Goal: Transaction & Acquisition: Purchase product/service

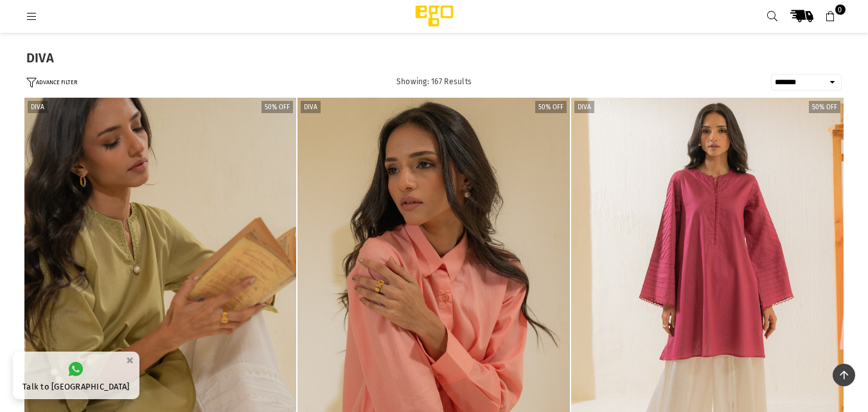
select select "**********"
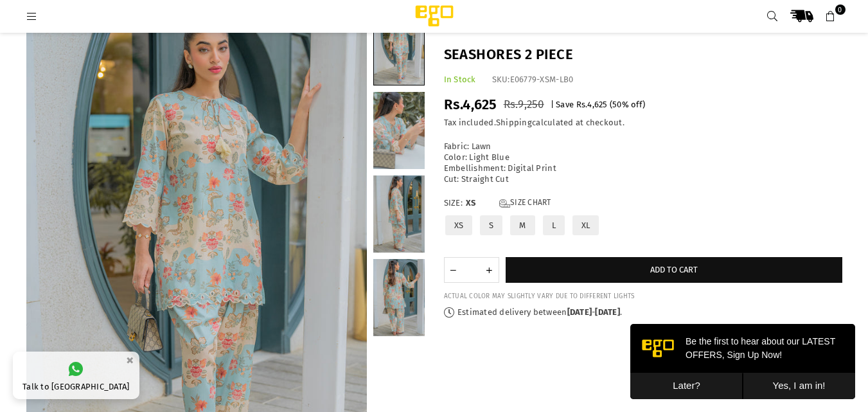
scroll to position [42, 0]
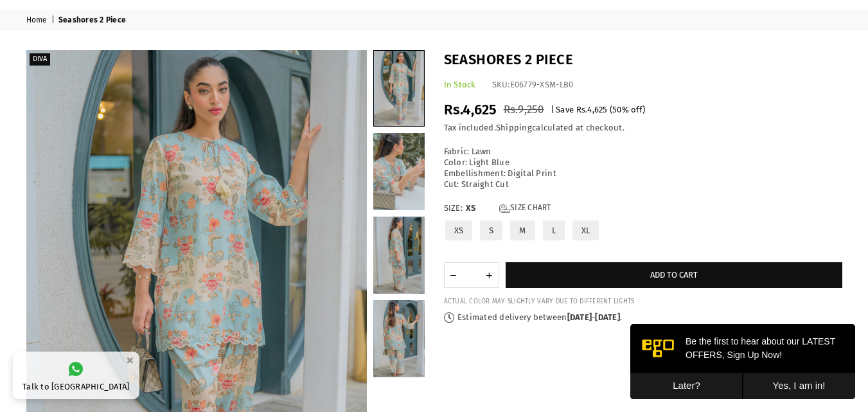
click at [512, 57] on h1 "Seashores 2 Piece" at bounding box center [643, 60] width 398 height 20
click at [382, 124] on link at bounding box center [399, 88] width 50 height 75
click at [389, 151] on link at bounding box center [398, 171] width 51 height 77
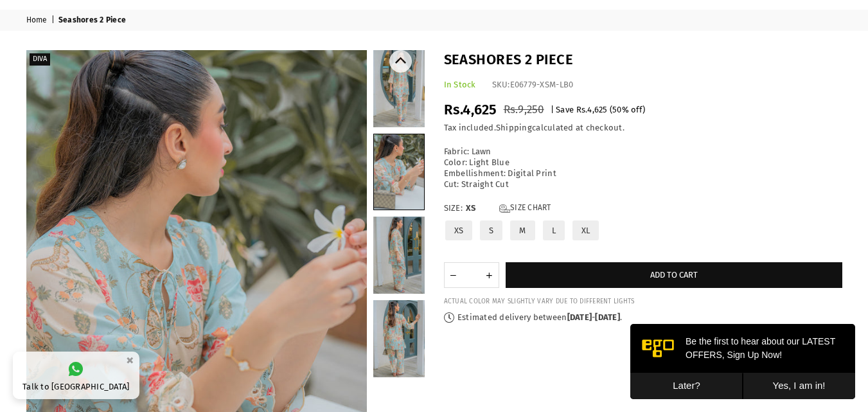
click at [405, 233] on link at bounding box center [398, 254] width 51 height 77
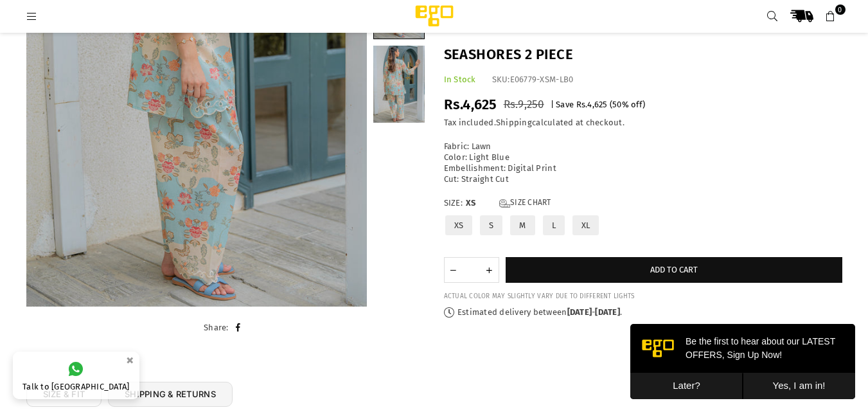
scroll to position [283, 0]
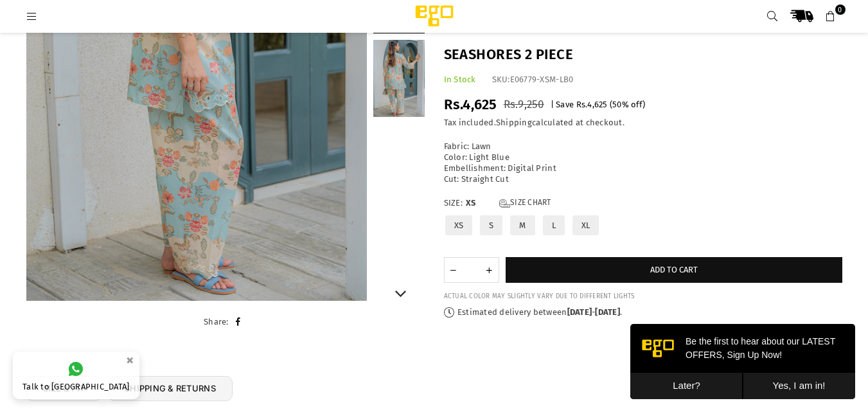
click at [405, 85] on link at bounding box center [398, 78] width 51 height 77
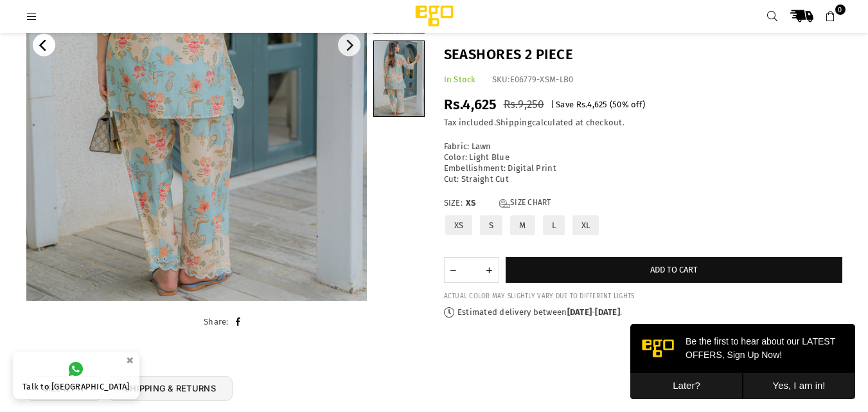
click at [39, 53] on button "Previous" at bounding box center [44, 45] width 22 height 22
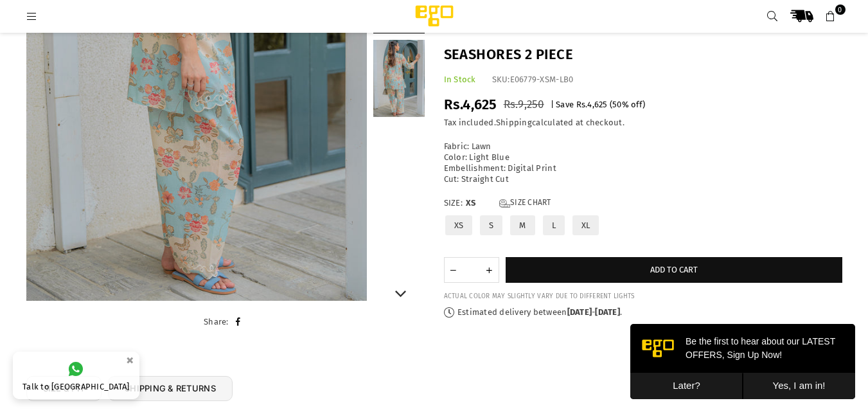
click at [401, 64] on link at bounding box center [398, 78] width 51 height 77
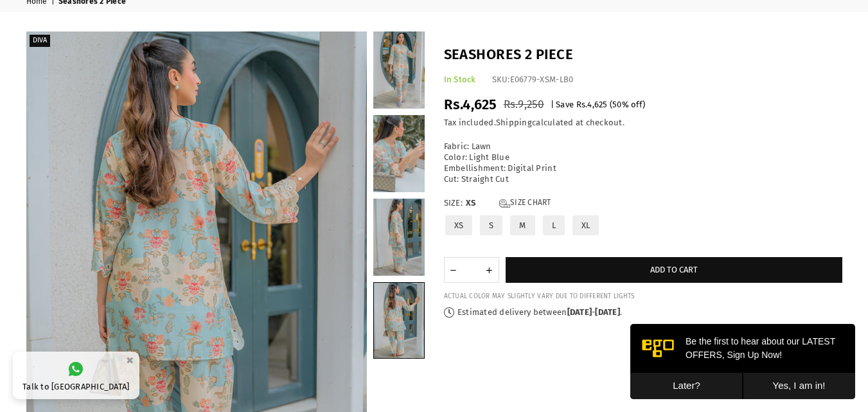
scroll to position [46, 0]
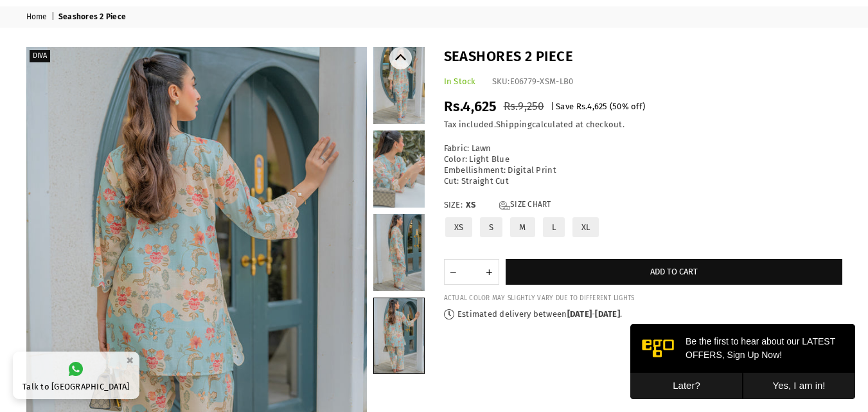
click at [385, 174] on link at bounding box center [398, 168] width 51 height 77
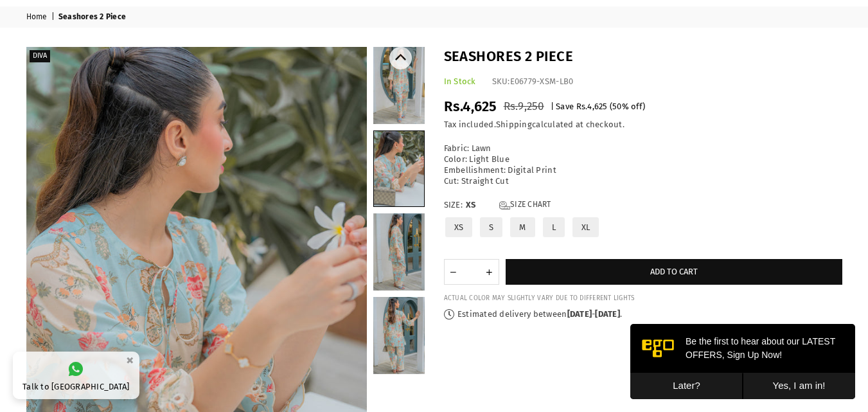
click at [399, 75] on link at bounding box center [398, 85] width 51 height 77
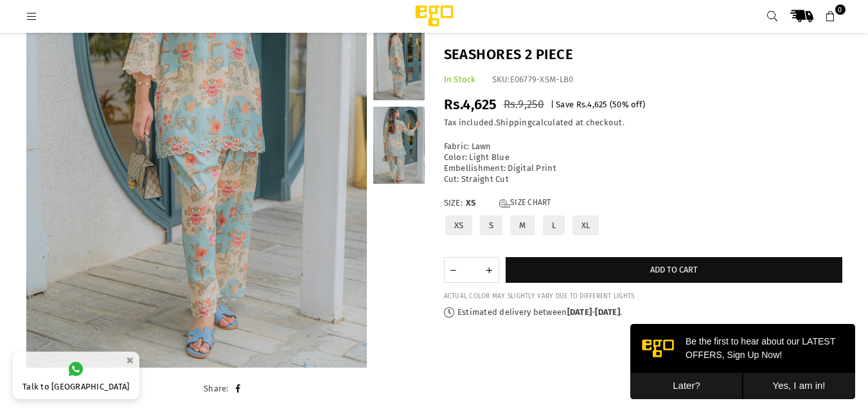
scroll to position [213, 0]
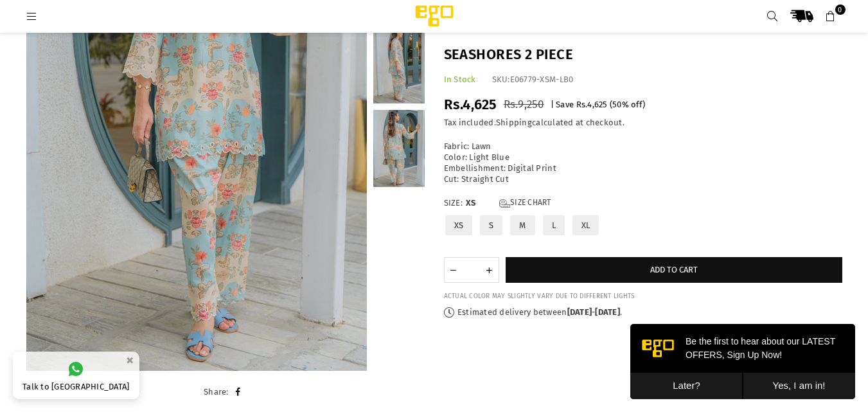
click at [460, 155] on p "Fabric: Lawn Color: Light Blue Embellishment: Digital Print Cut: Straight Cut" at bounding box center [643, 163] width 398 height 44
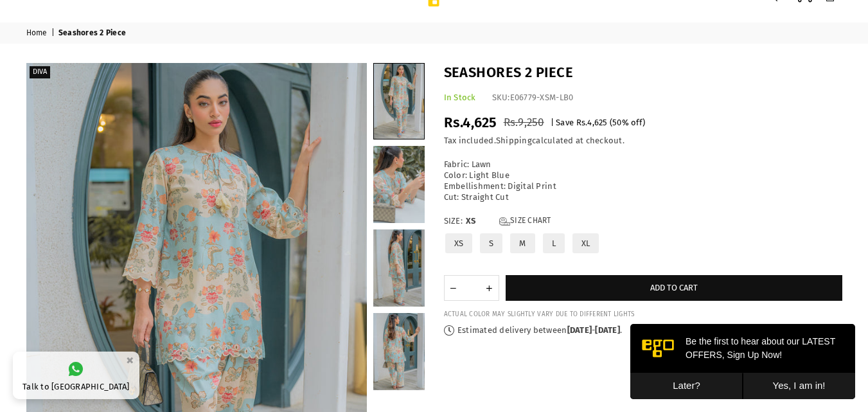
scroll to position [33, 0]
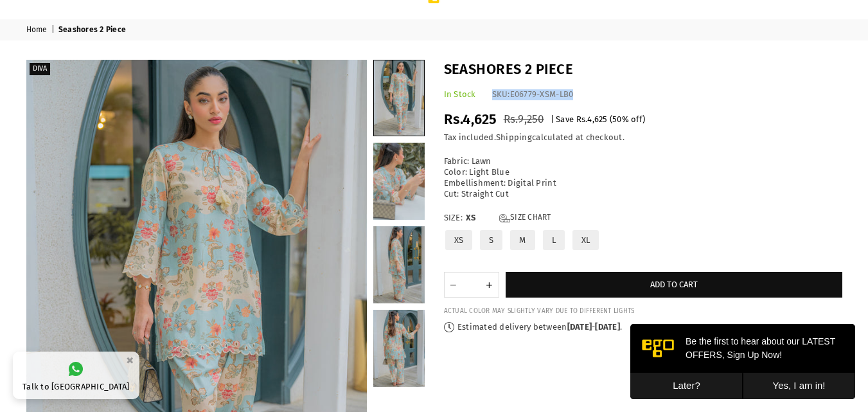
drag, startPoint x: 491, startPoint y: 96, endPoint x: 588, endPoint y: 94, distance: 97.6
click at [588, 94] on div "In Stock SKU: E06779-XSM-LB0" at bounding box center [643, 94] width 398 height 11
copy div "SKU: E06779-XSM-LB0"
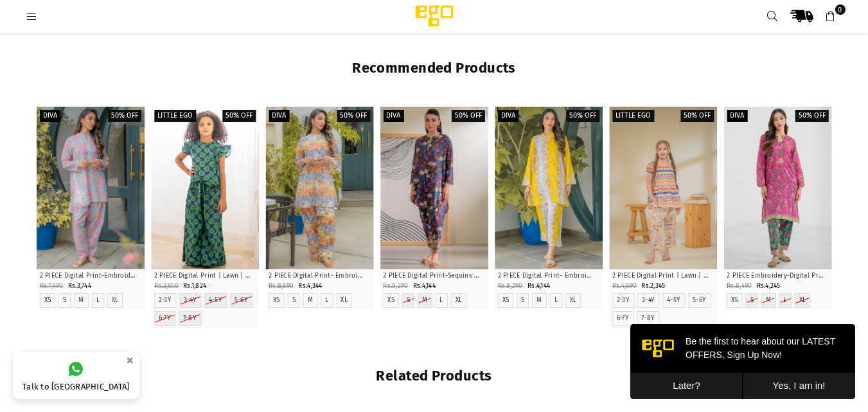
scroll to position [1206, 0]
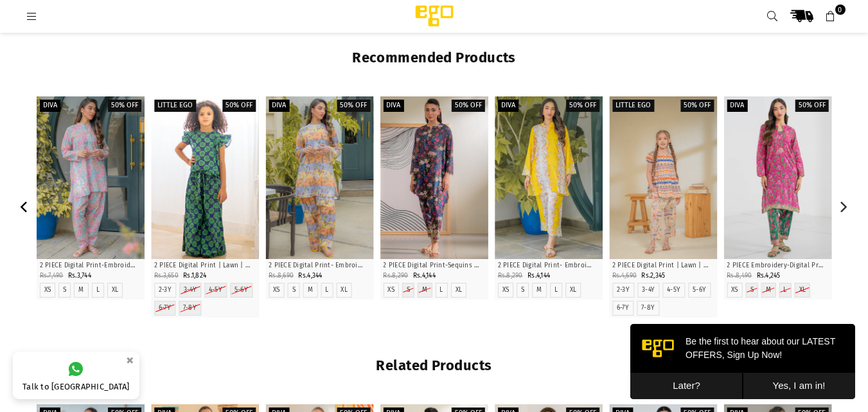
click at [22, 211] on icon "Previous" at bounding box center [25, 207] width 12 height 12
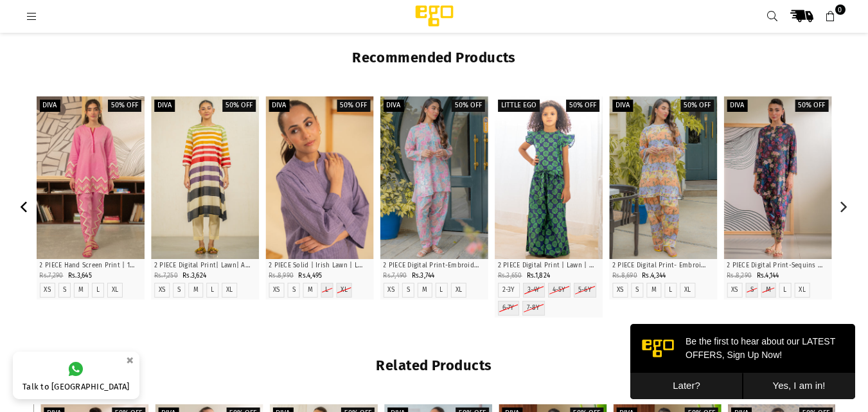
click at [22, 211] on icon "Previous" at bounding box center [25, 207] width 12 height 12
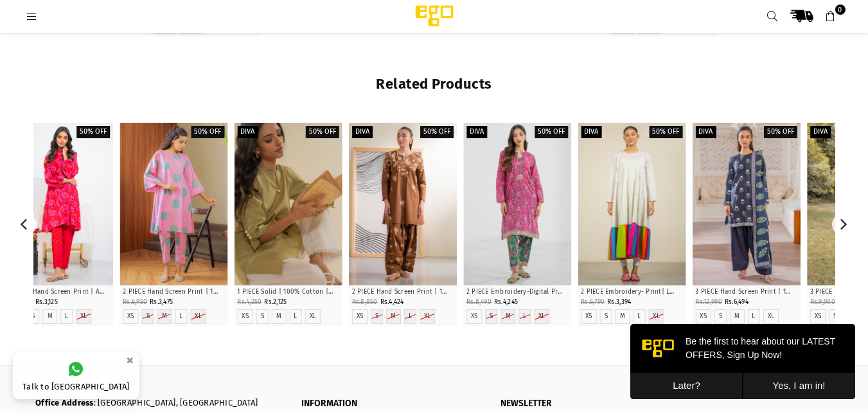
scroll to position [1484, 0]
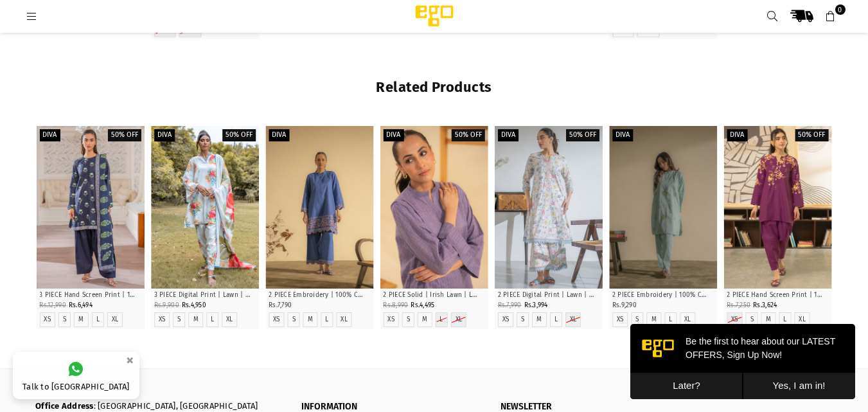
drag, startPoint x: 846, startPoint y: 297, endPoint x: 877, endPoint y: 246, distance: 59.6
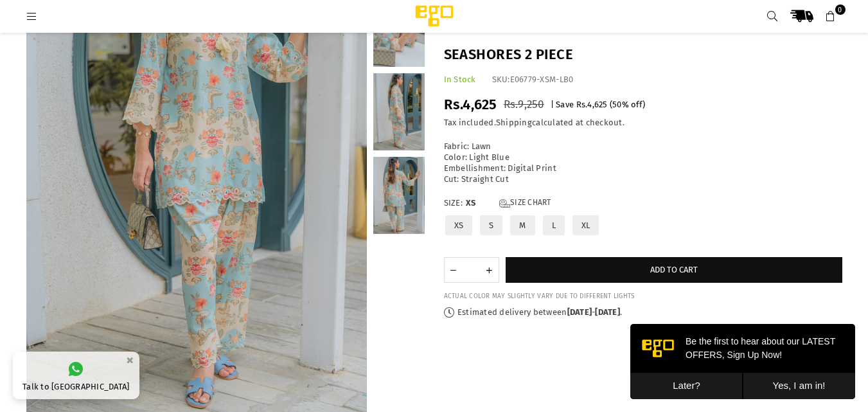
scroll to position [169, 0]
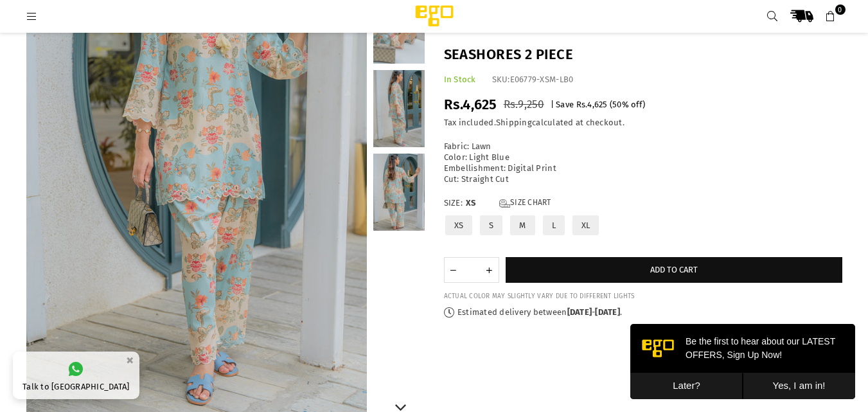
click at [412, 117] on link at bounding box center [398, 108] width 51 height 77
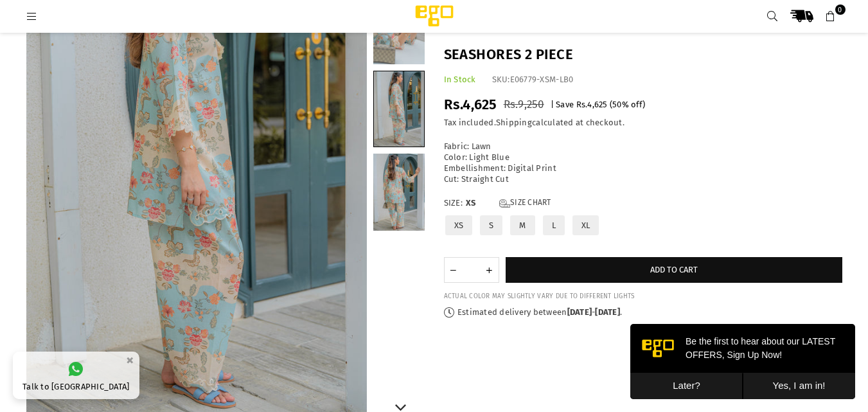
click at [416, 162] on link at bounding box center [398, 191] width 51 height 77
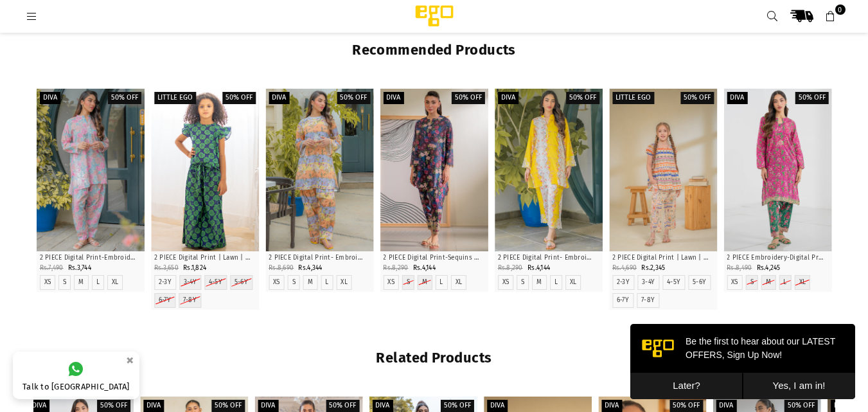
scroll to position [1207, 0]
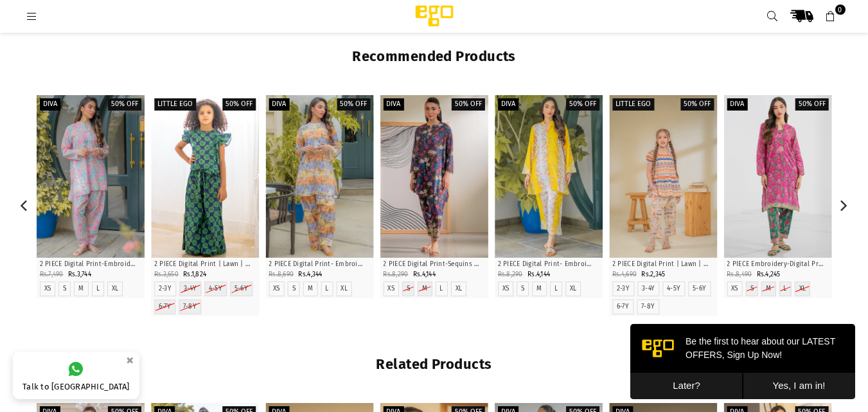
click at [579, 201] on div at bounding box center [548, 176] width 108 height 162
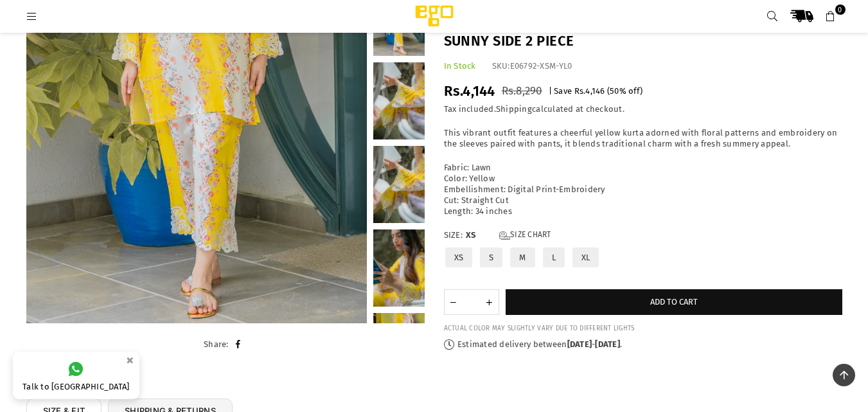
scroll to position [184, 0]
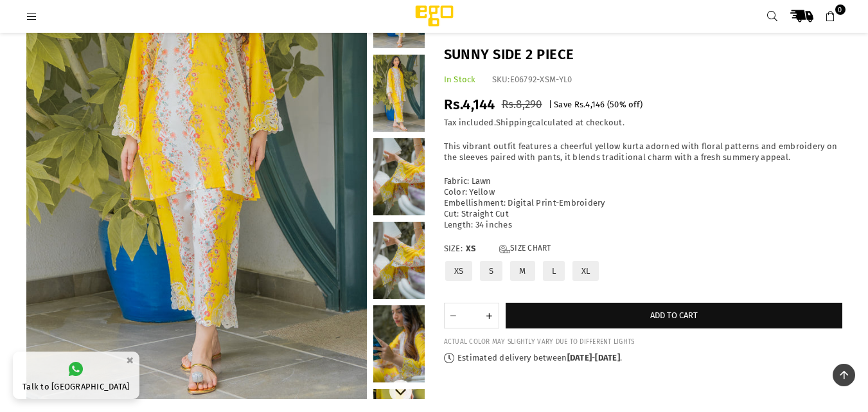
click at [397, 105] on link at bounding box center [398, 93] width 51 height 77
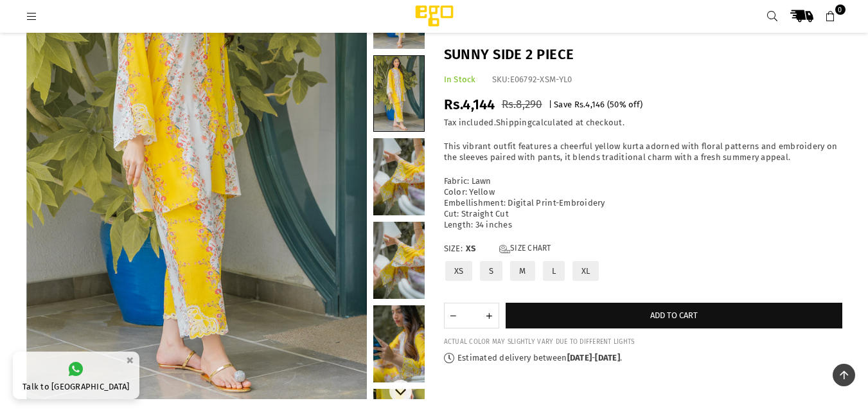
scroll to position [0, 0]
click at [407, 181] on link at bounding box center [398, 176] width 51 height 77
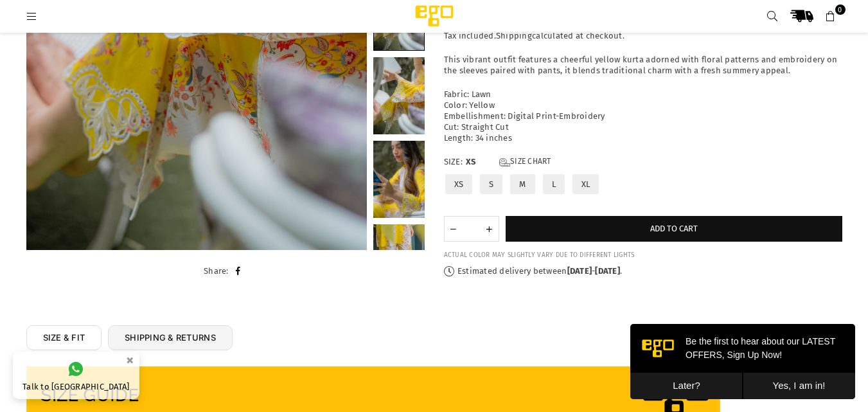
scroll to position [351, 0]
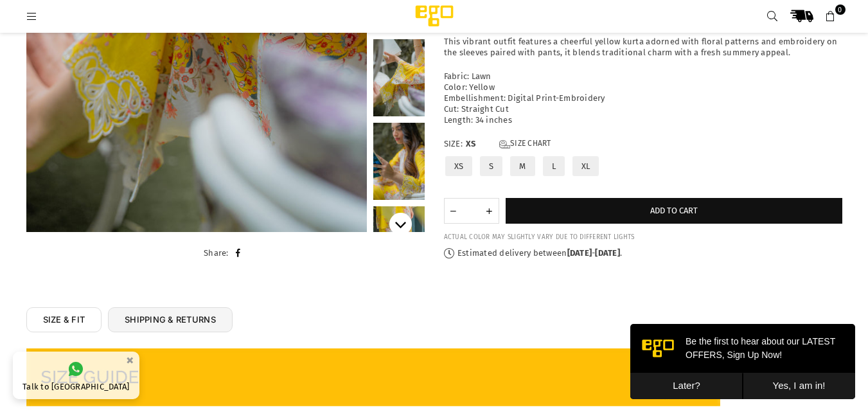
click at [405, 222] on icon "Next" at bounding box center [400, 225] width 12 height 7
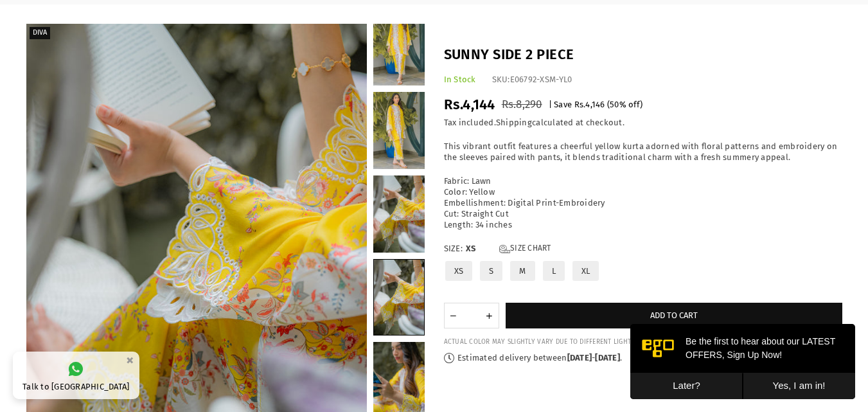
scroll to position [193, 0]
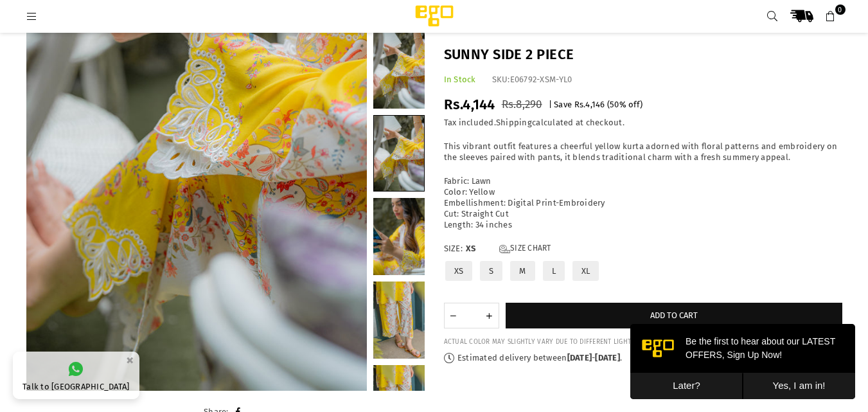
click at [641, 51] on h1 "Sunny Side 2 Piece" at bounding box center [643, 55] width 398 height 20
click at [403, 268] on link at bounding box center [398, 236] width 51 height 77
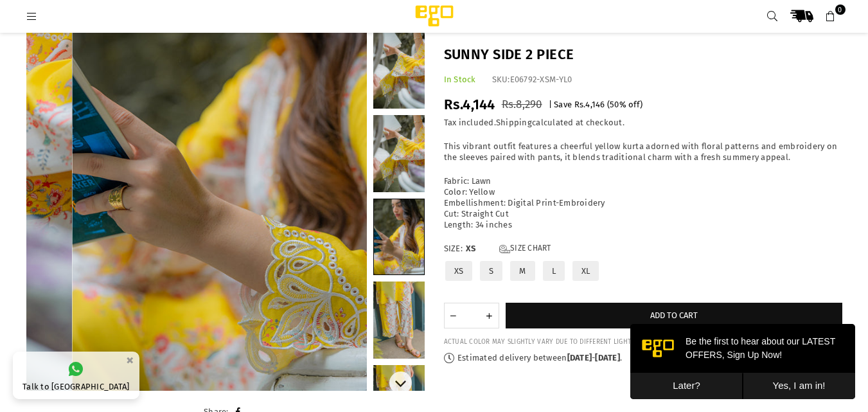
scroll to position [157, 0]
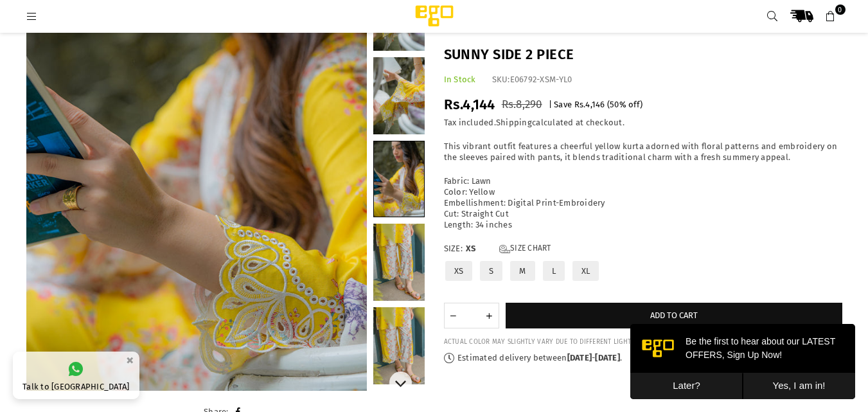
click at [409, 336] on link at bounding box center [398, 345] width 51 height 77
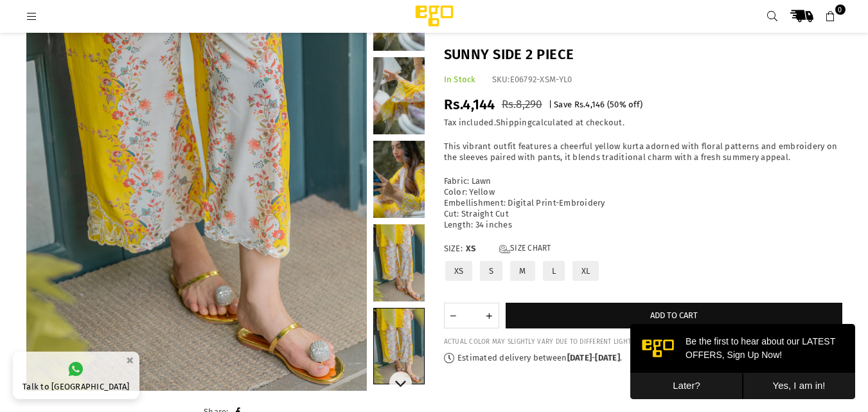
click at [397, 270] on link at bounding box center [398, 262] width 51 height 77
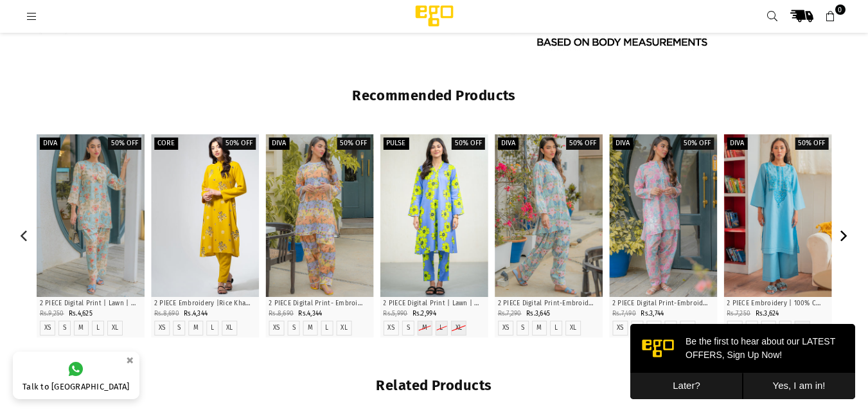
scroll to position [1101, 0]
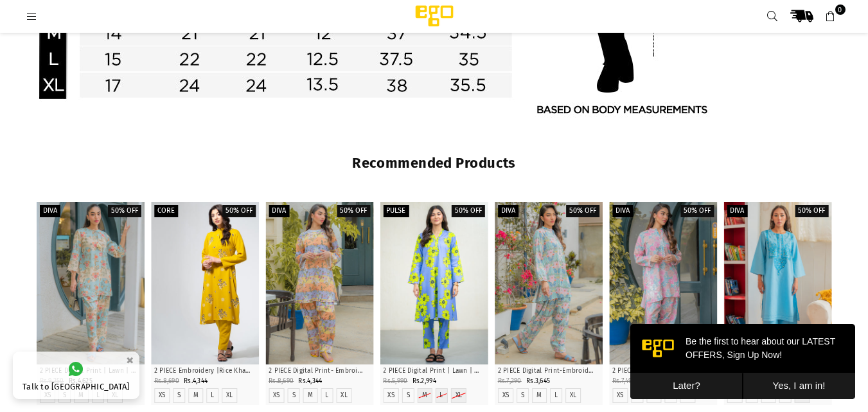
click at [32, 20] on icon at bounding box center [32, 17] width 12 height 12
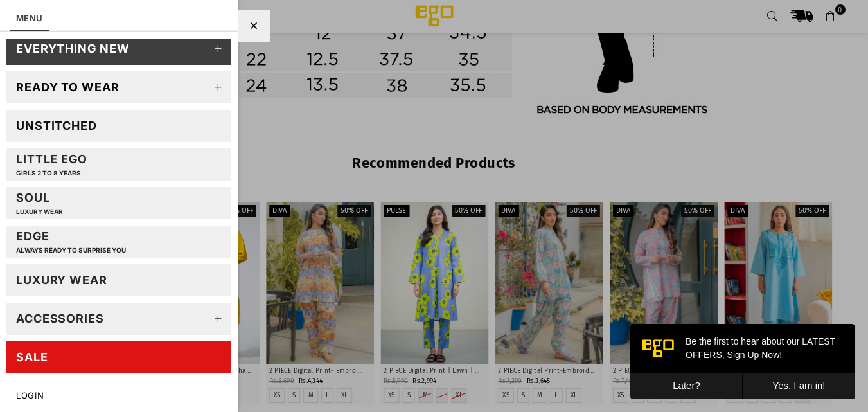
scroll to position [0, 0]
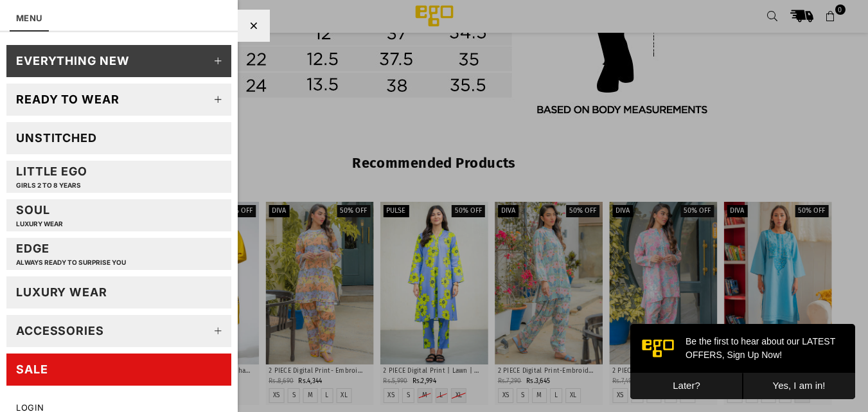
click at [208, 101] on icon at bounding box center [218, 100] width 26 height 26
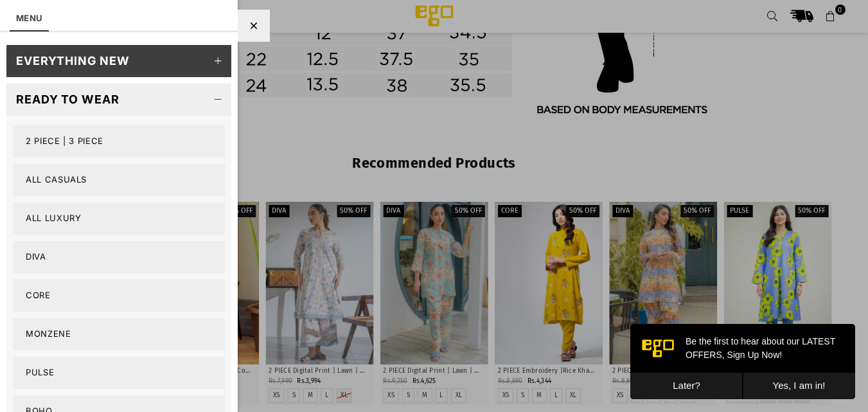
click at [35, 139] on link "2 PIECE | 3 PIECE" at bounding box center [119, 141] width 212 height 32
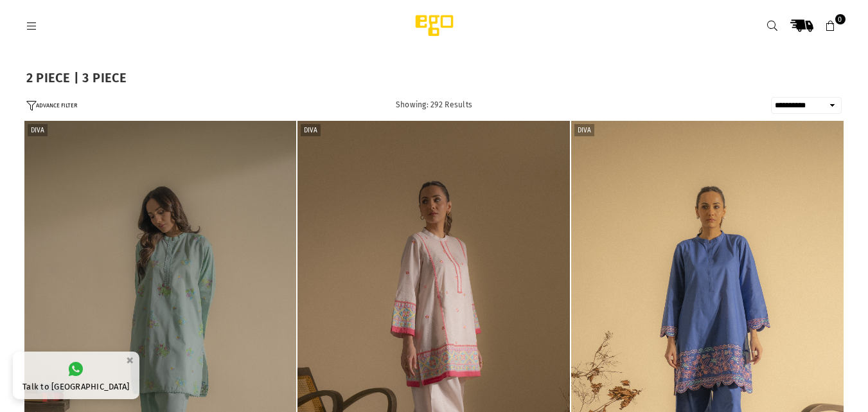
select select "**********"
click at [771, 97] on select "**********" at bounding box center [806, 105] width 71 height 17
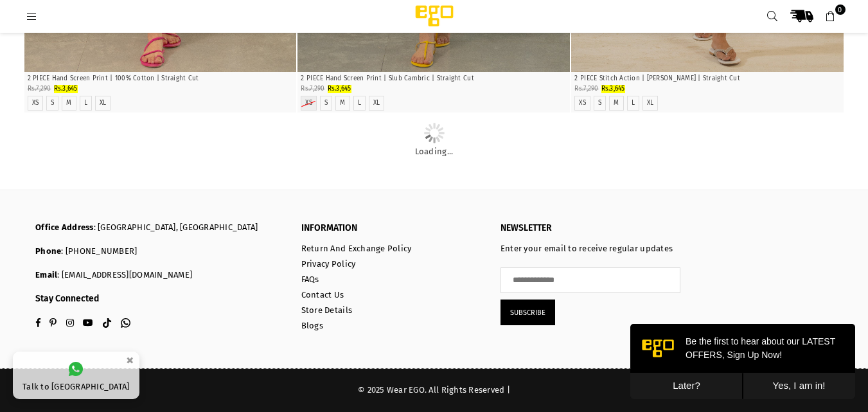
scroll to position [9107, 0]
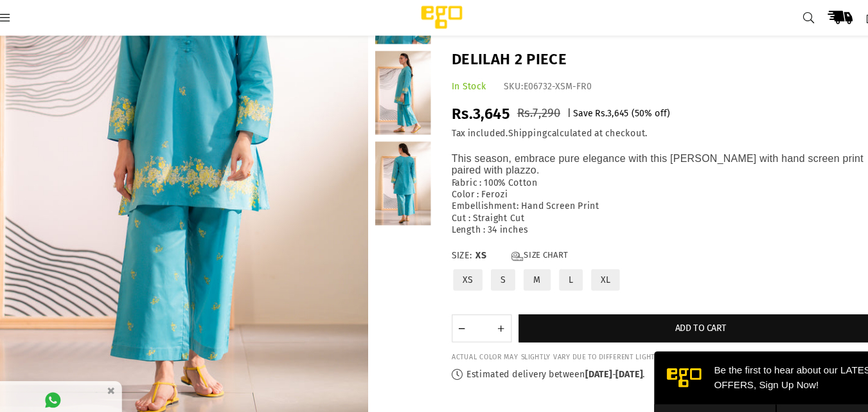
scroll to position [184, 0]
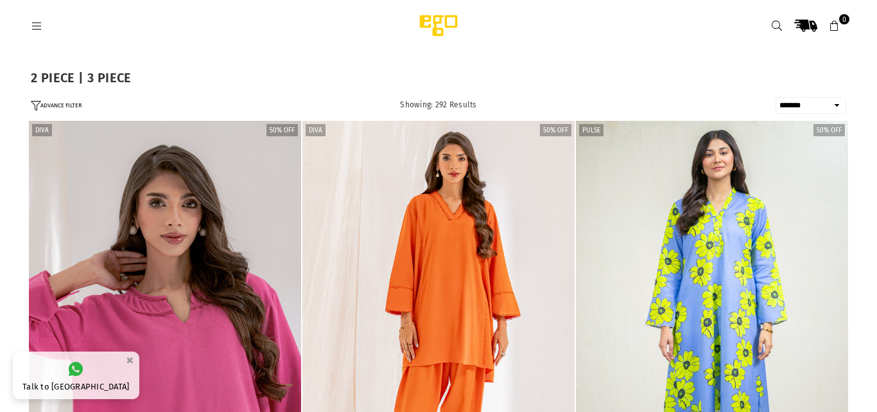
select select "**********"
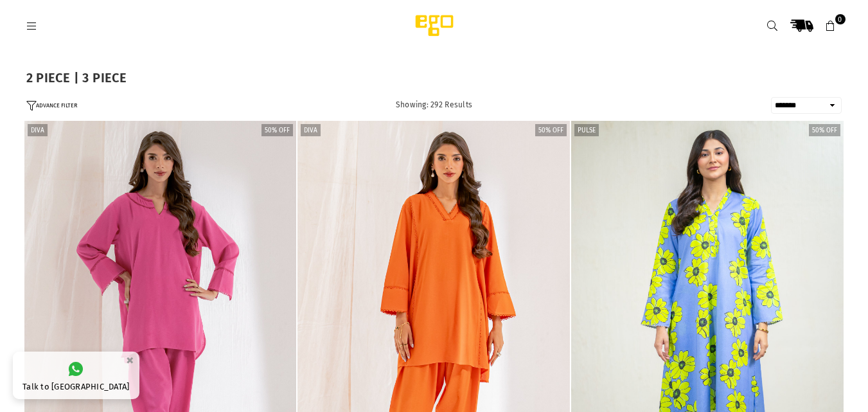
drag, startPoint x: 0, startPoint y: 0, endPoint x: 725, endPoint y: 8, distance: 725.1
click at [725, 8] on header "Ego .st0 { fill: #000000; } 0" at bounding box center [434, 25] width 835 height 51
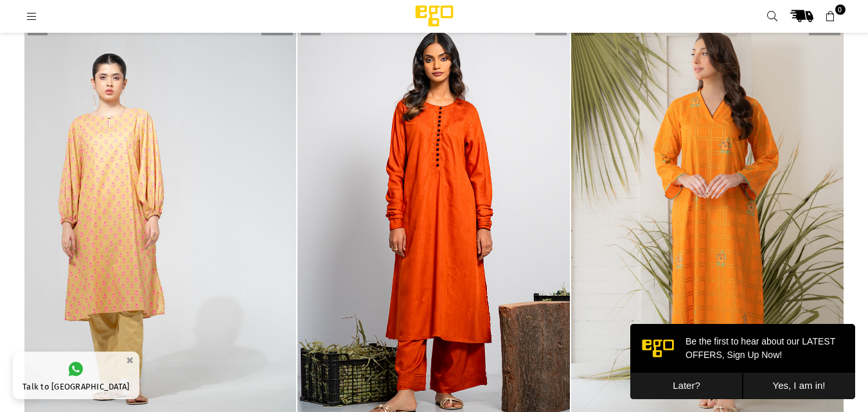
scroll to position [3782, 0]
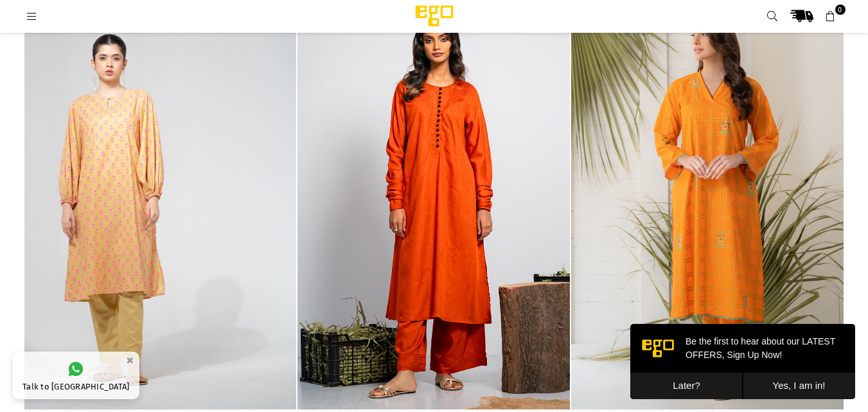
click at [728, 375] on button "Later?" at bounding box center [686, 385] width 112 height 26
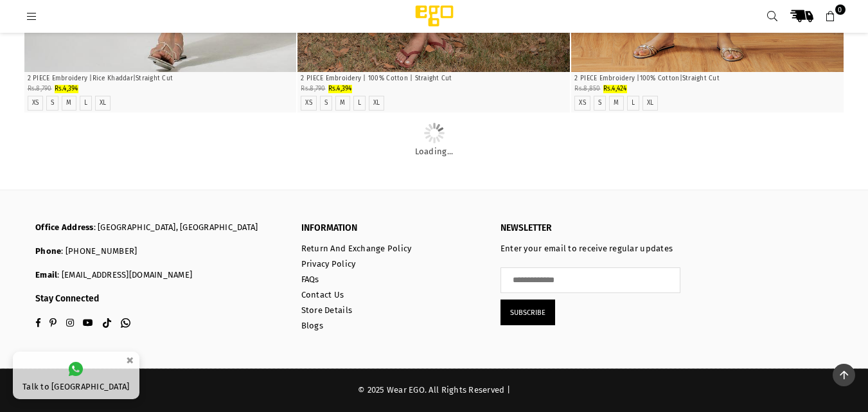
scroll to position [18639, 0]
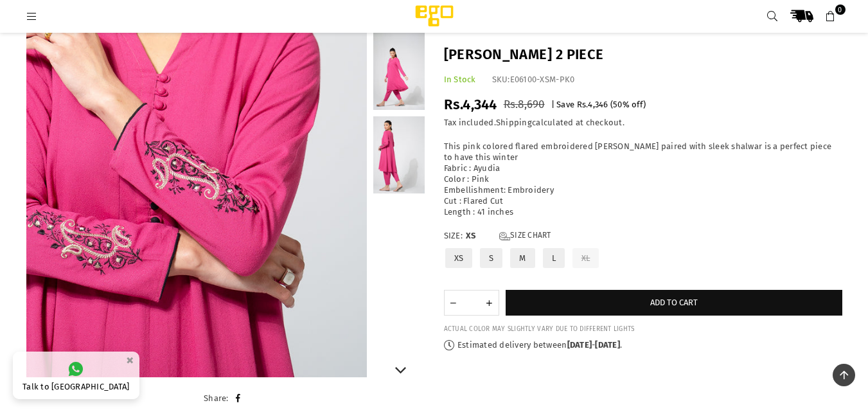
scroll to position [206, 0]
click at [399, 83] on link at bounding box center [398, 71] width 51 height 77
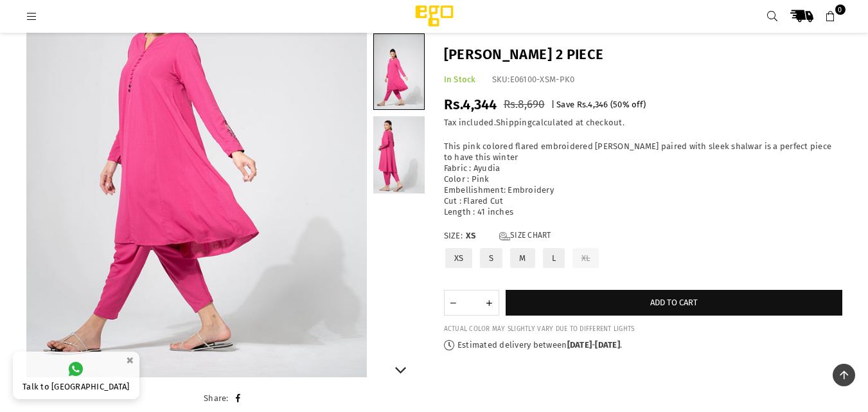
click at [412, 146] on link at bounding box center [398, 154] width 51 height 77
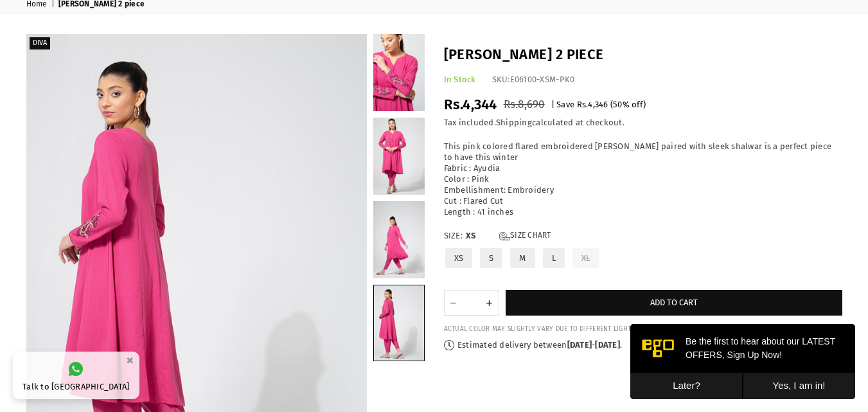
scroll to position [55, 0]
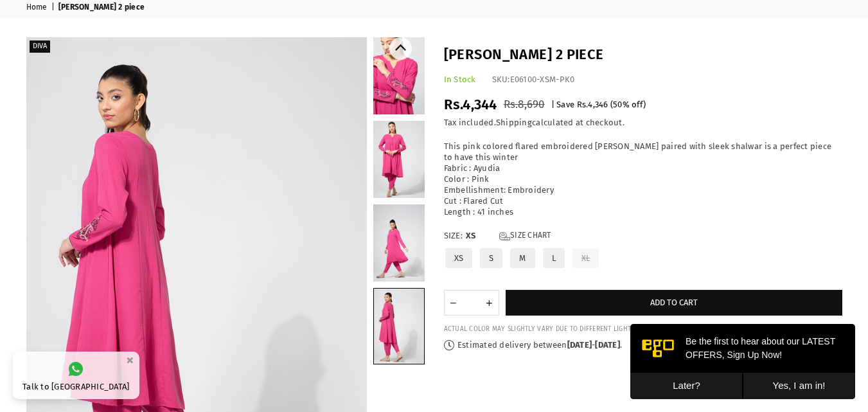
click at [408, 70] on link at bounding box center [398, 75] width 51 height 77
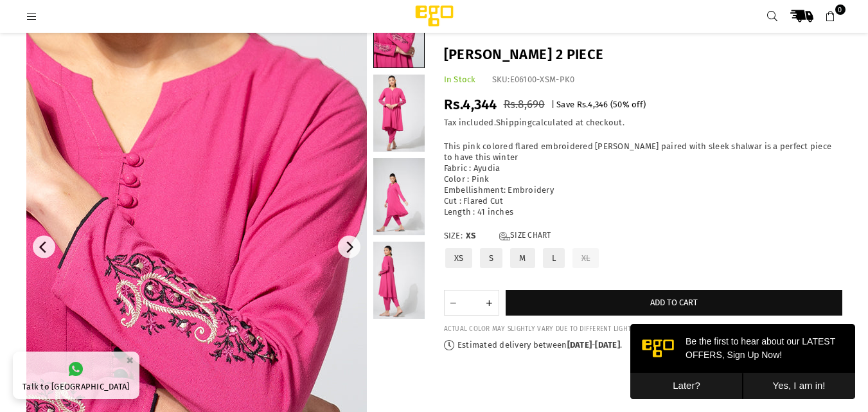
scroll to position [216, 0]
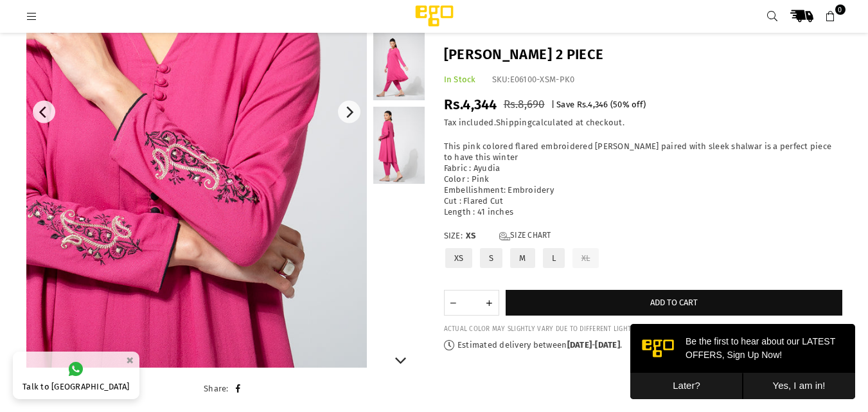
click at [393, 73] on link at bounding box center [398, 61] width 51 height 77
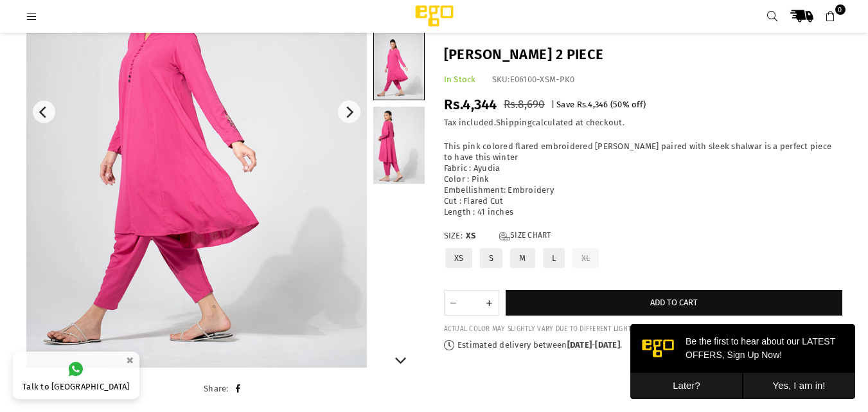
click at [401, 170] on link at bounding box center [398, 145] width 51 height 77
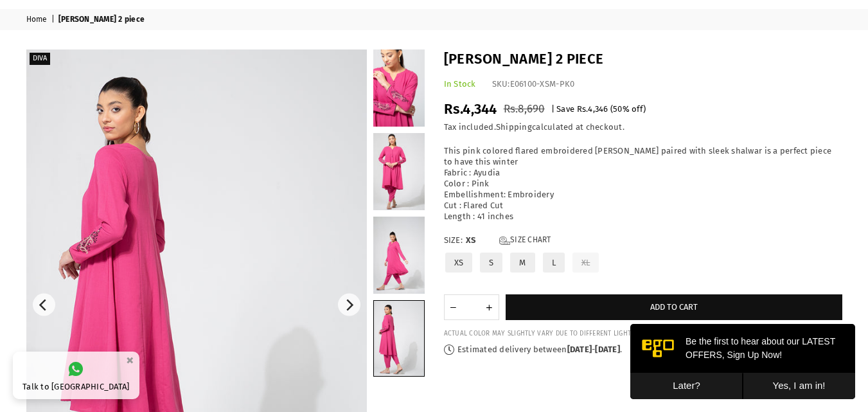
scroll to position [42, 0]
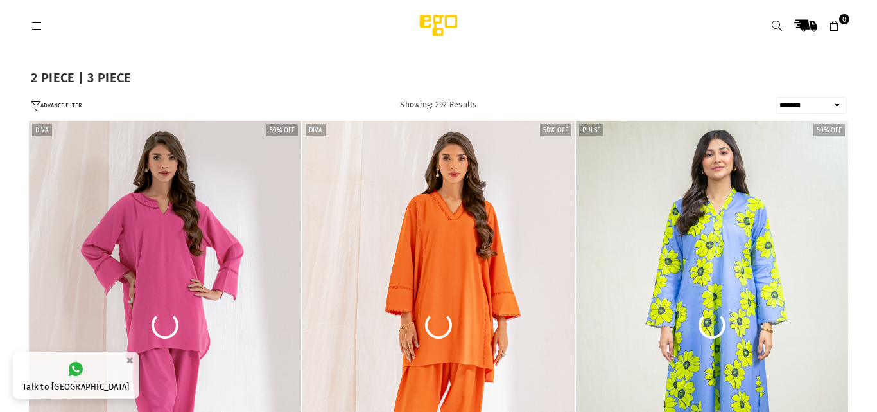
select select "**********"
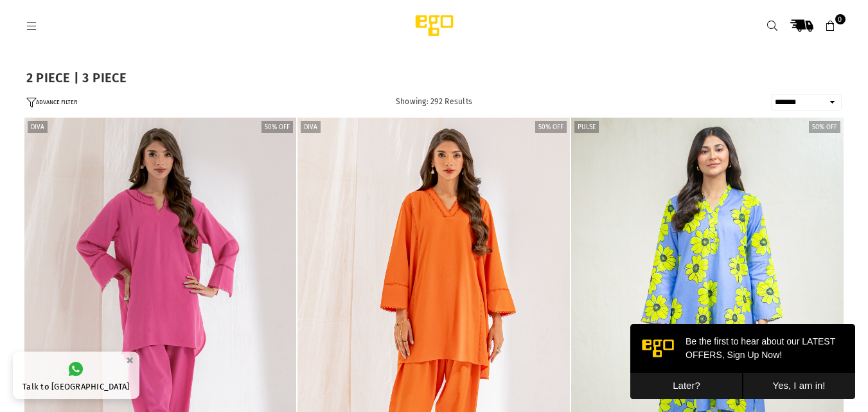
click at [31, 26] on icon at bounding box center [32, 27] width 12 height 12
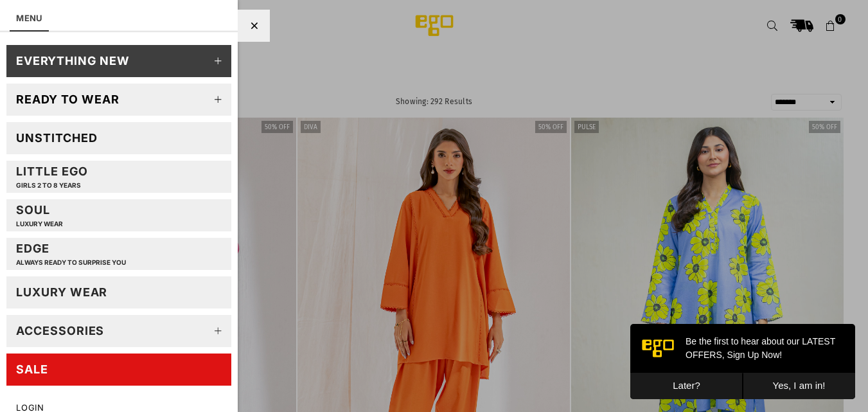
click at [209, 102] on icon at bounding box center [218, 100] width 26 height 26
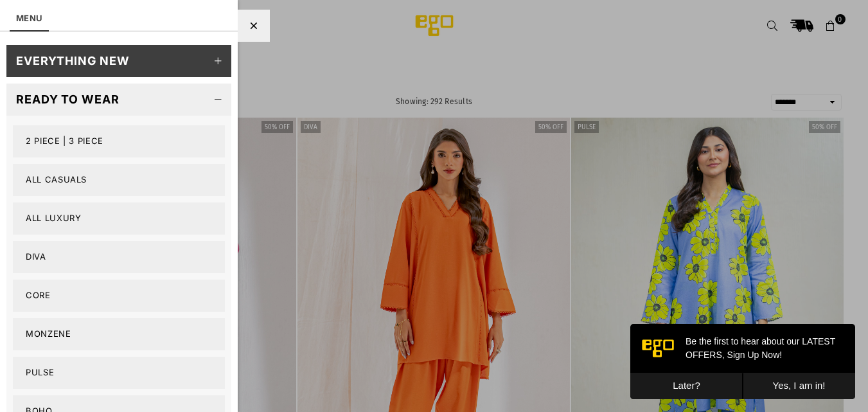
click at [33, 261] on link "Diva" at bounding box center [119, 257] width 212 height 32
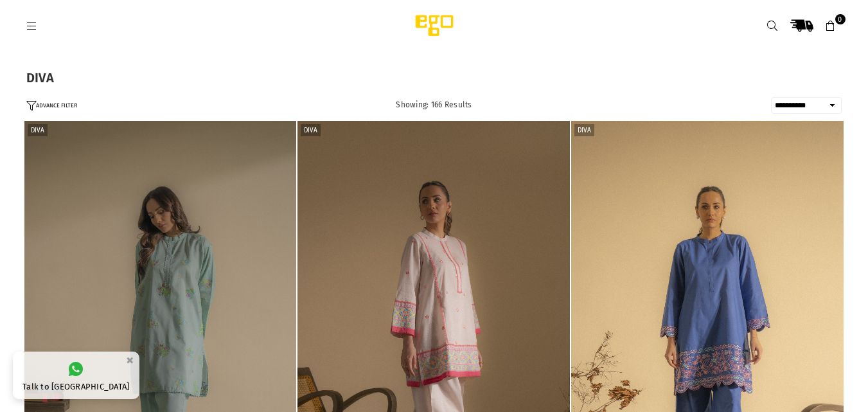
click at [801, 100] on select "**********" at bounding box center [806, 105] width 71 height 17
select select "**********"
click at [771, 97] on select "**********" at bounding box center [806, 105] width 71 height 17
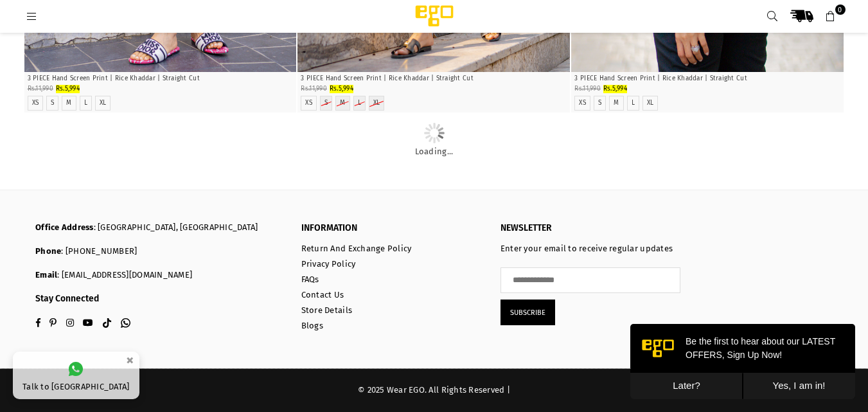
scroll to position [13573, 0]
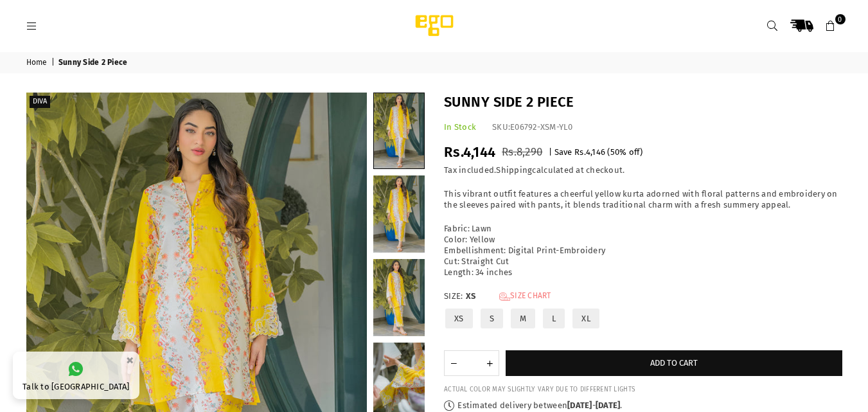
click at [512, 298] on link "Size Chart" at bounding box center [525, 296] width 52 height 11
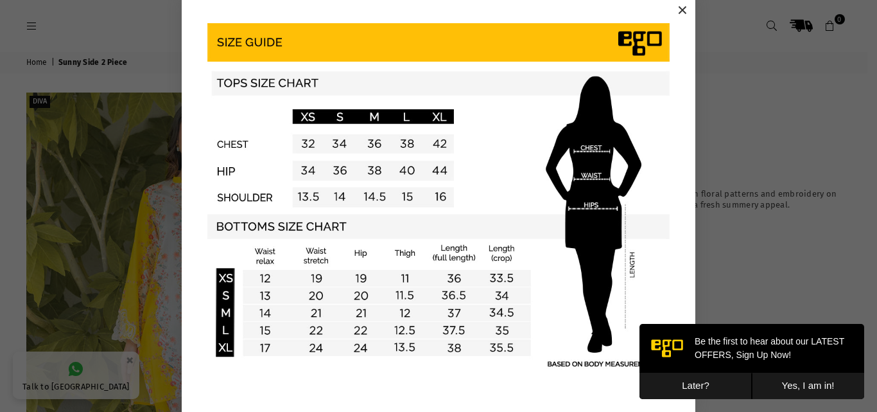
click at [682, 6] on button "×" at bounding box center [682, 10] width 19 height 19
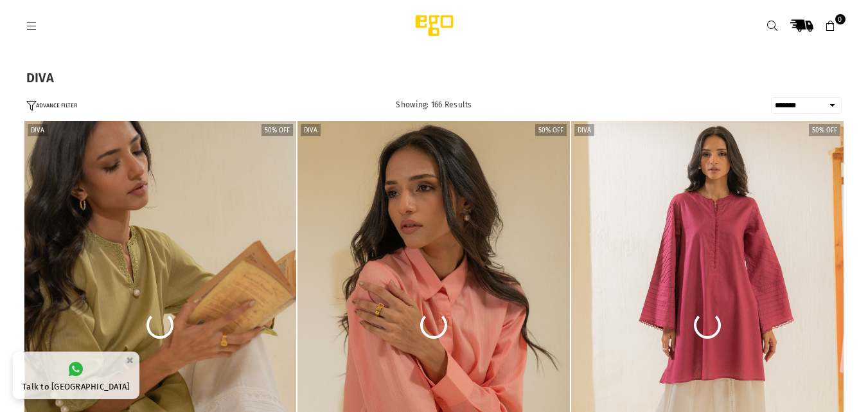
select select "**********"
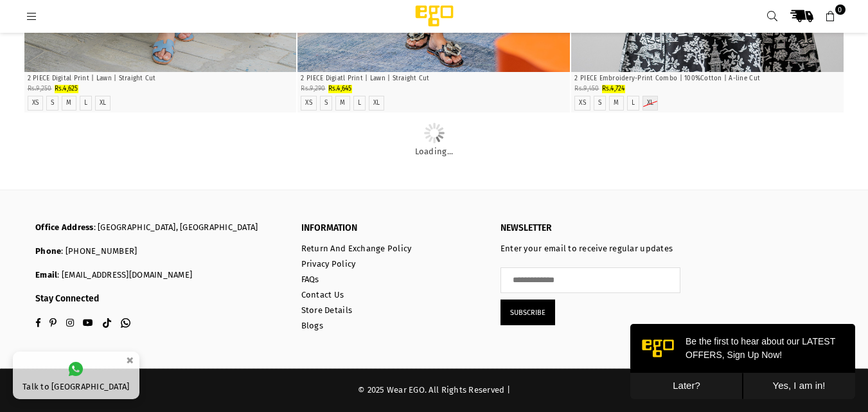
scroll to position [17719, 0]
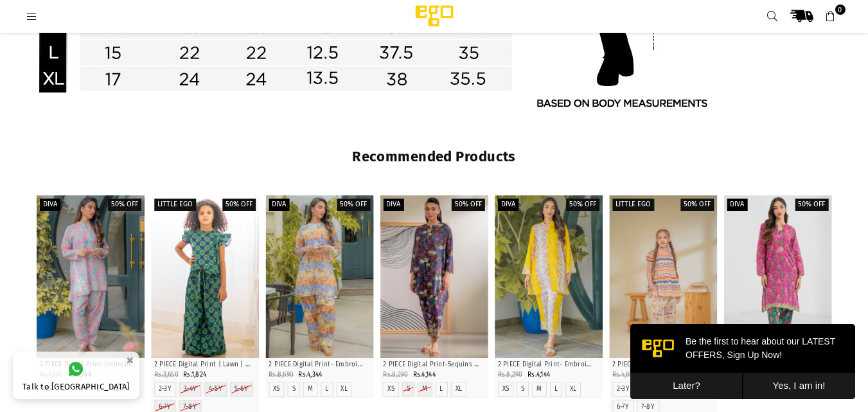
scroll to position [1117, 0]
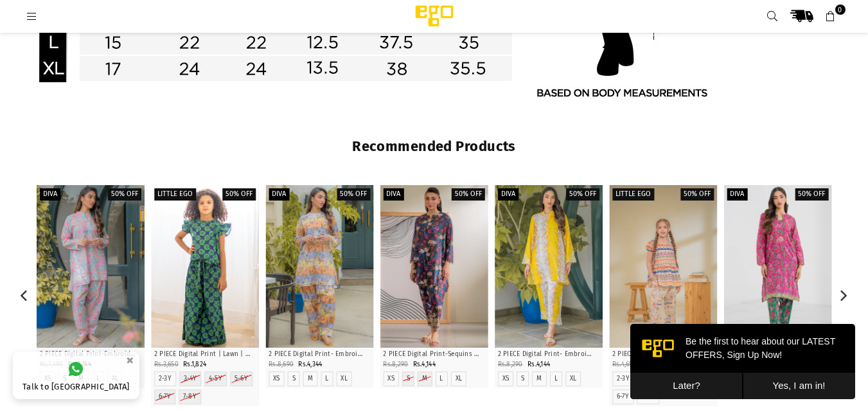
click at [561, 305] on div at bounding box center [548, 266] width 108 height 162
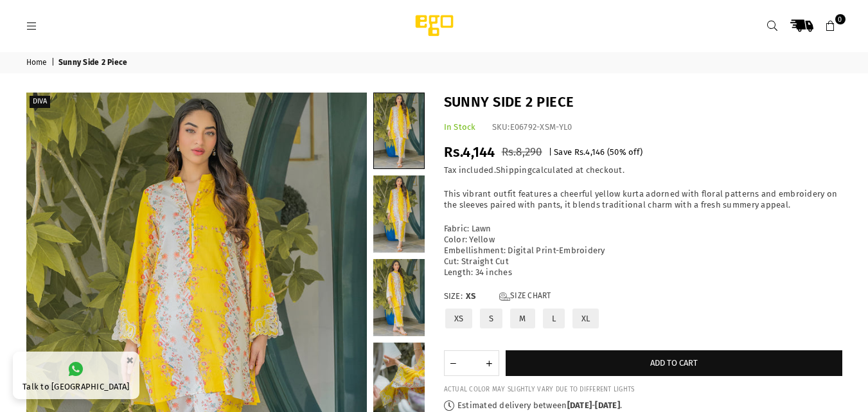
click at [464, 307] on label "XS" at bounding box center [459, 318] width 30 height 22
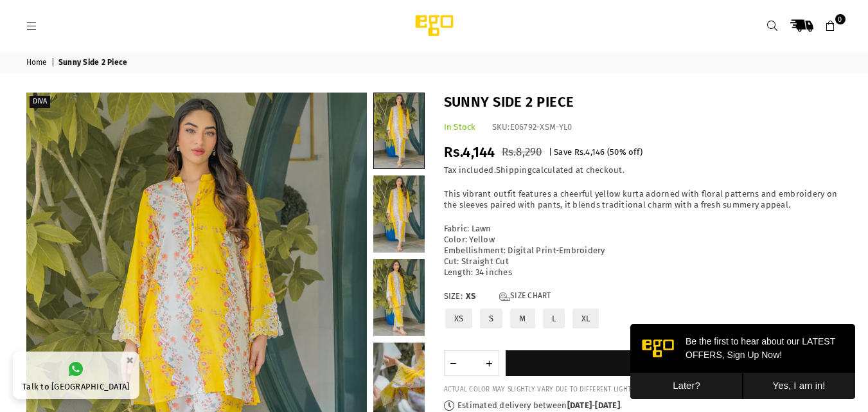
click at [498, 344] on form "Size: XS Size Chart XS S M L XL ** * * * ** Quantity Decrease quantity for Sunn…" at bounding box center [643, 333] width 398 height 85
click at [688, 381] on button "Later?" at bounding box center [686, 385] width 112 height 26
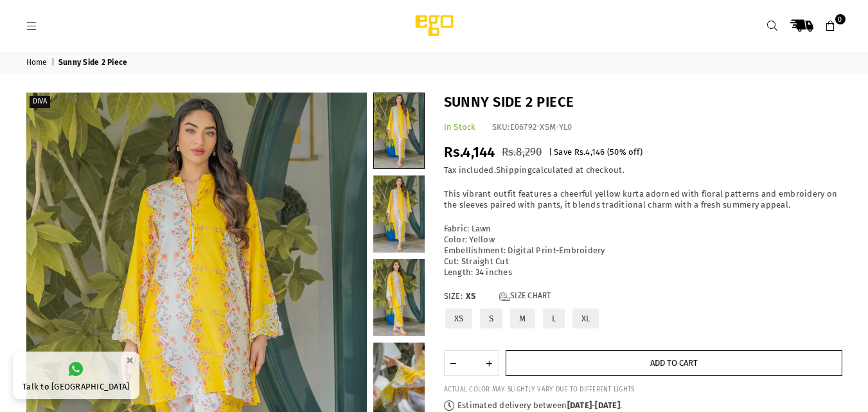
click at [631, 362] on button "Add to cart" at bounding box center [673, 363] width 336 height 26
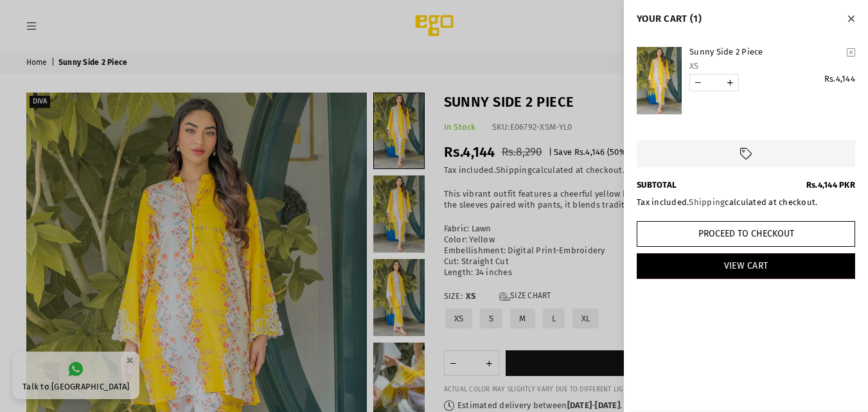
click at [595, 82] on div at bounding box center [434, 206] width 868 height 412
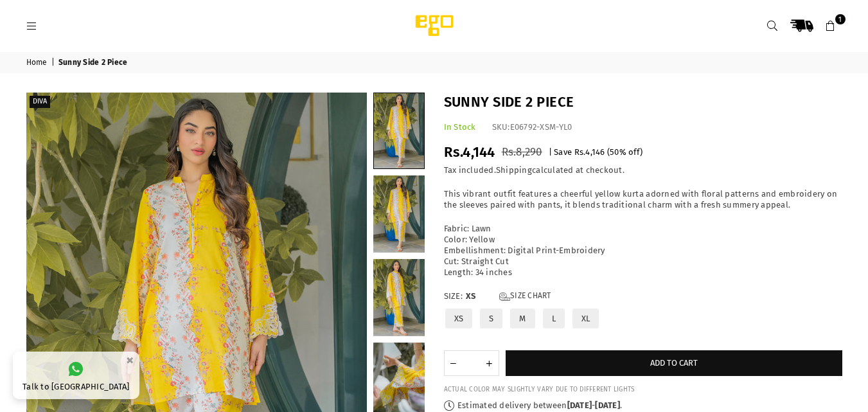
click at [35, 37] on header "Ego .st0 { fill: #000000; } 1" at bounding box center [434, 25] width 835 height 51
click at [35, 28] on icon at bounding box center [32, 27] width 12 height 12
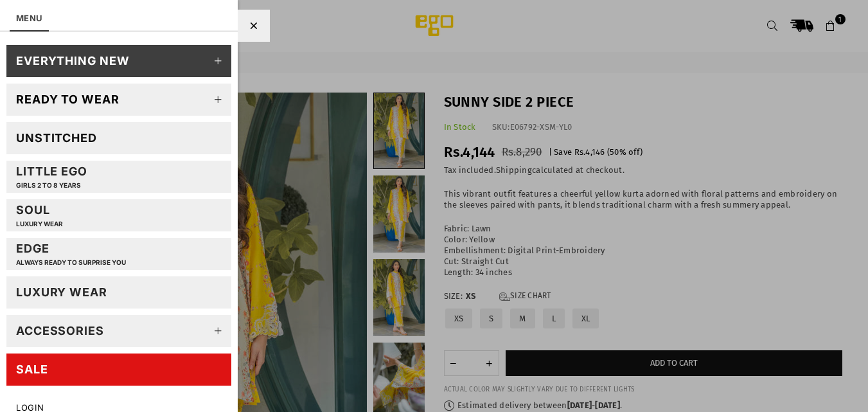
click at [74, 132] on div "Unstitched" at bounding box center [56, 137] width 81 height 15
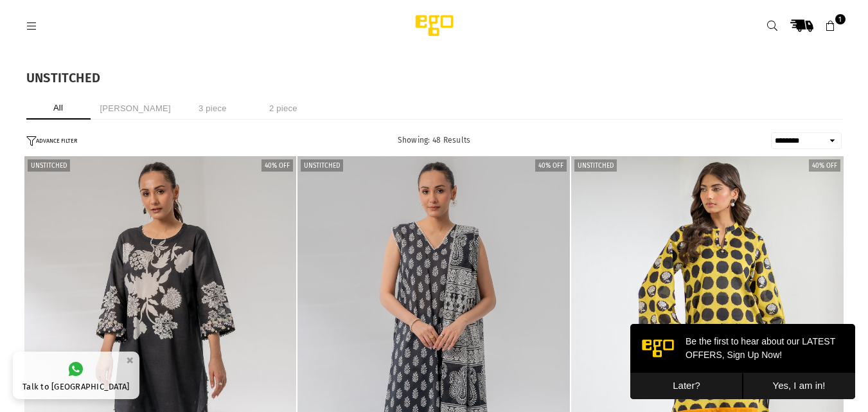
click at [807, 147] on select "**********" at bounding box center [806, 140] width 71 height 17
click at [771, 132] on select "**********" at bounding box center [806, 140] width 71 height 17
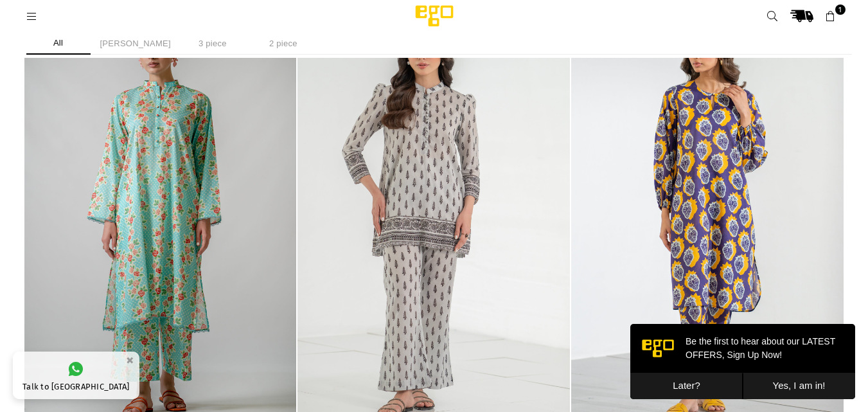
scroll to position [207, 0]
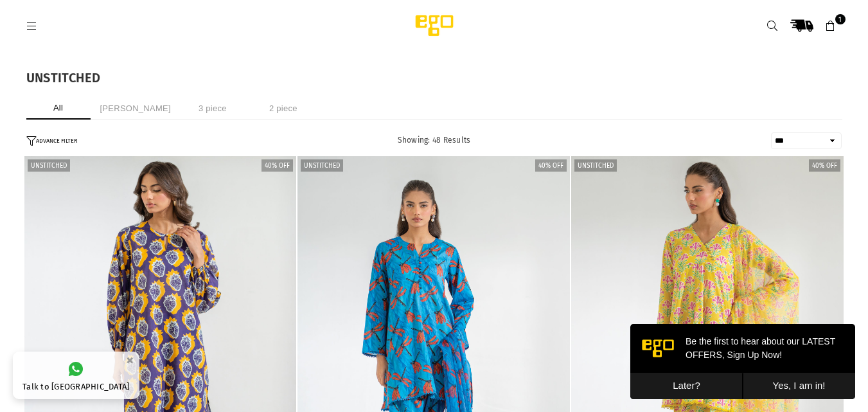
click at [801, 146] on select "**********" at bounding box center [806, 140] width 71 height 17
select select "**********"
click at [771, 132] on select "**********" at bounding box center [806, 140] width 71 height 17
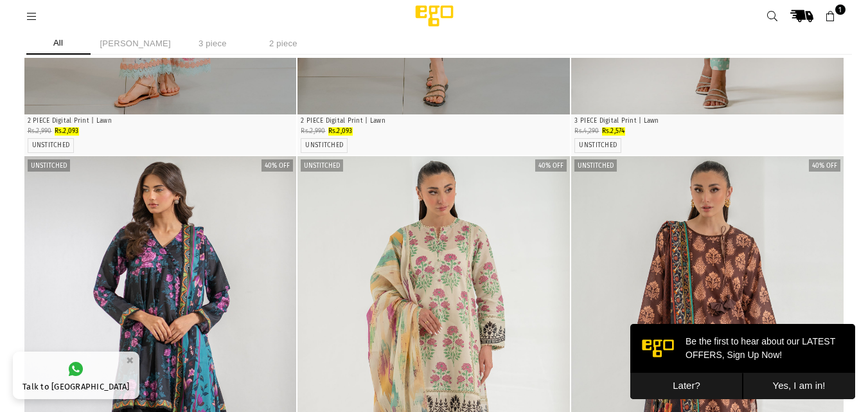
scroll to position [1857, 0]
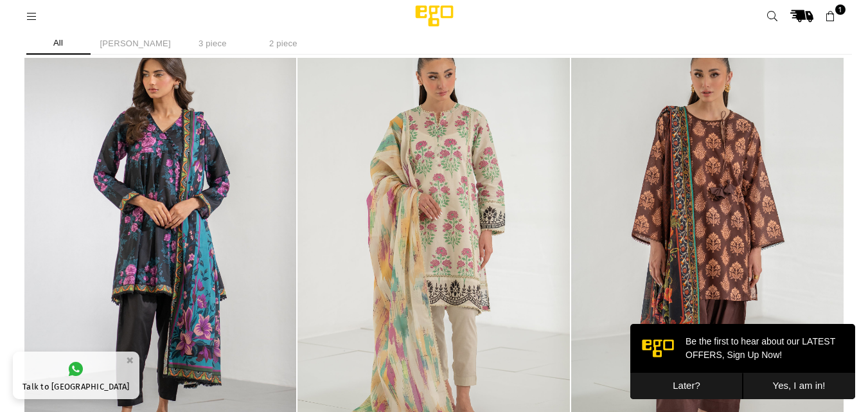
click at [464, 185] on img "1 / 4" at bounding box center [433, 245] width 272 height 408
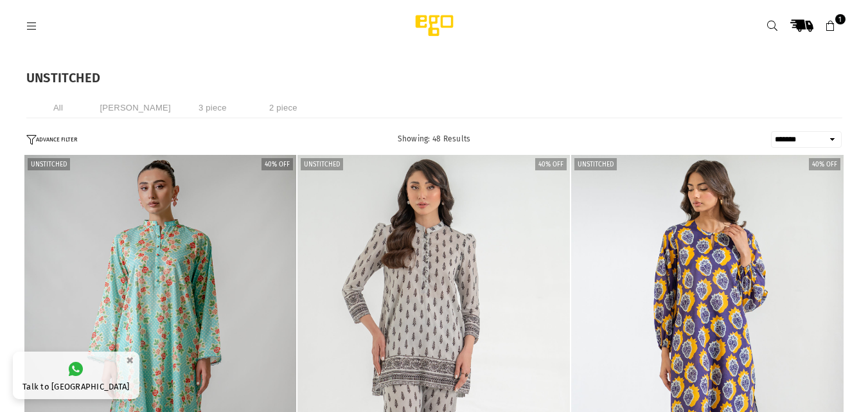
select select "**********"
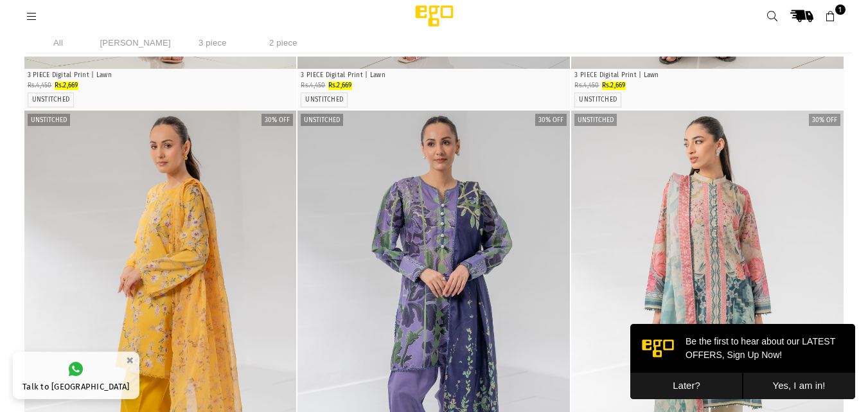
scroll to position [4173, 0]
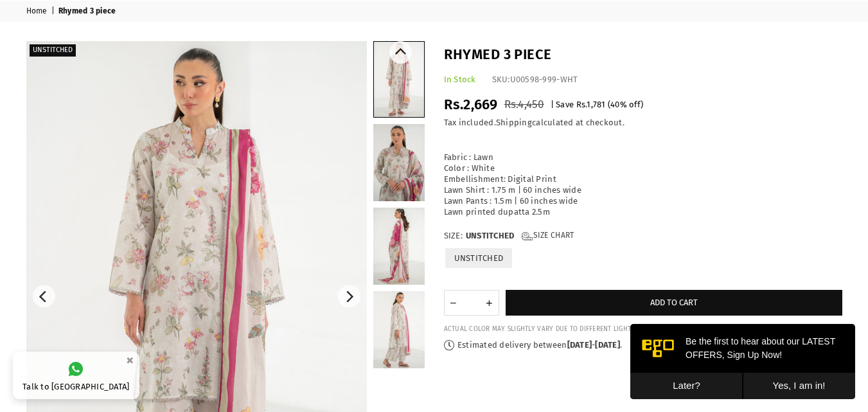
click at [397, 255] on link at bounding box center [398, 245] width 51 height 77
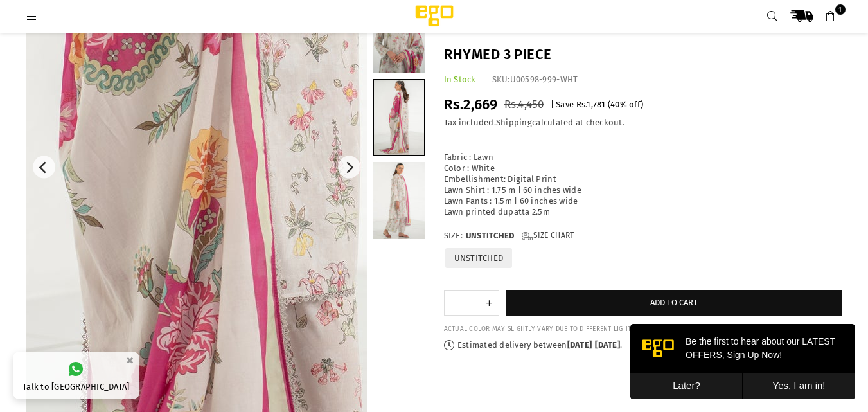
scroll to position [186, 0]
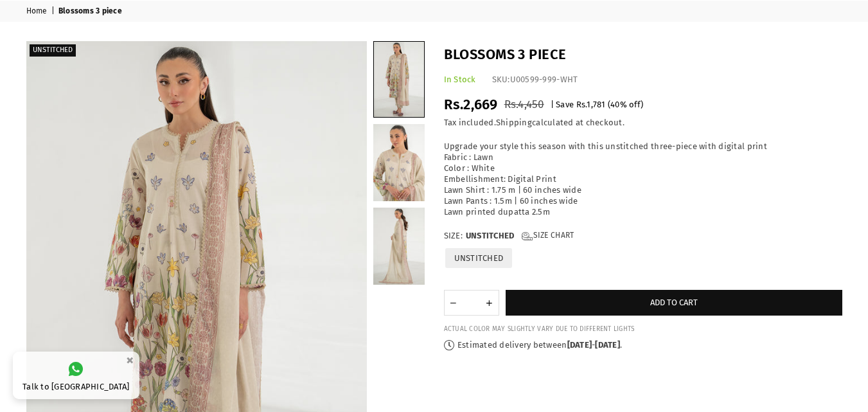
scroll to position [77, 0]
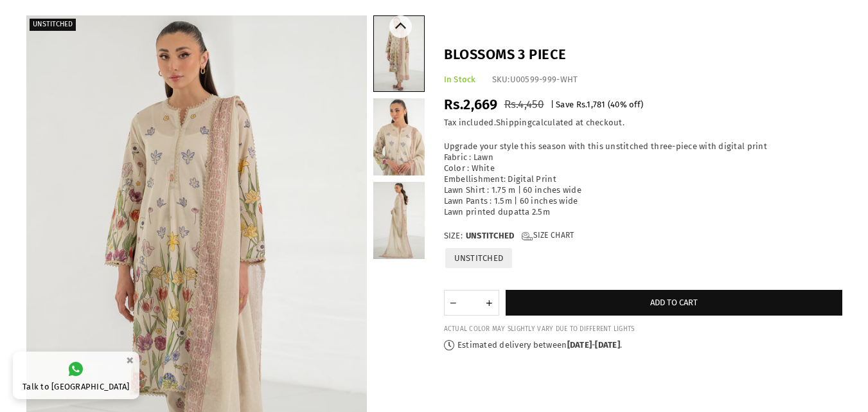
click at [393, 216] on link at bounding box center [398, 220] width 51 height 77
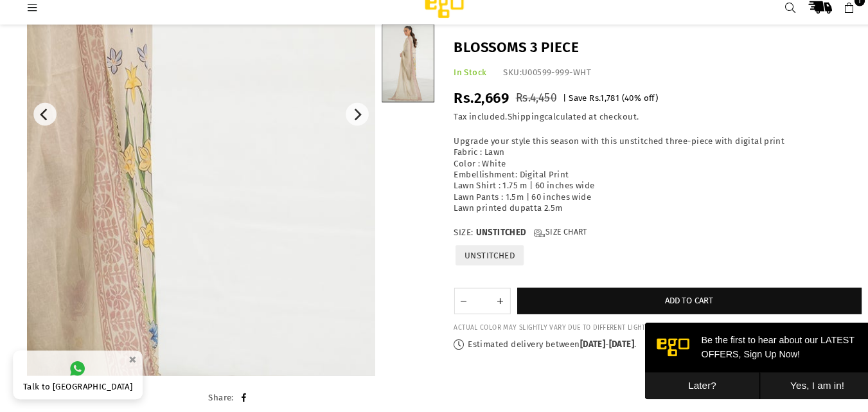
scroll to position [204, 0]
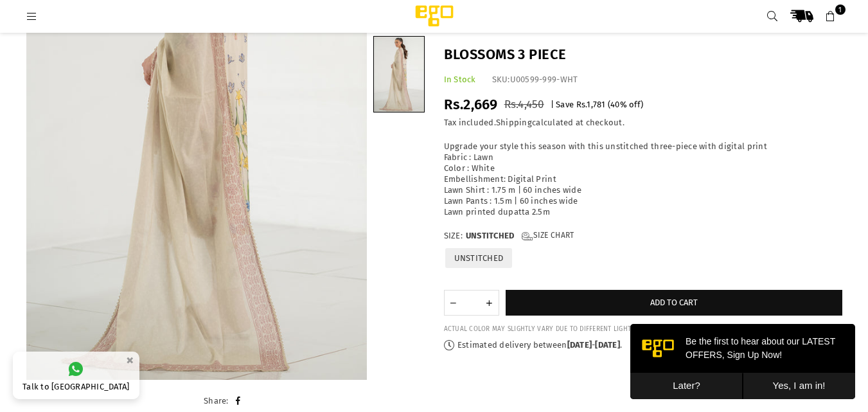
click at [428, 250] on div "Unstitched" at bounding box center [225, 139] width 417 height 541
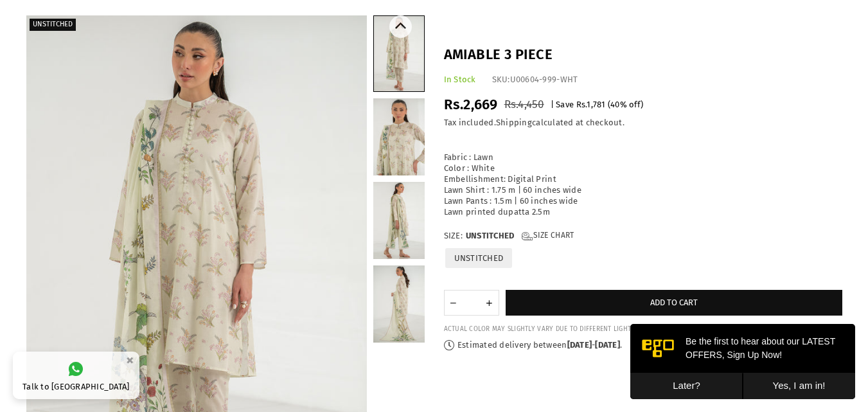
click at [412, 311] on link at bounding box center [398, 303] width 51 height 77
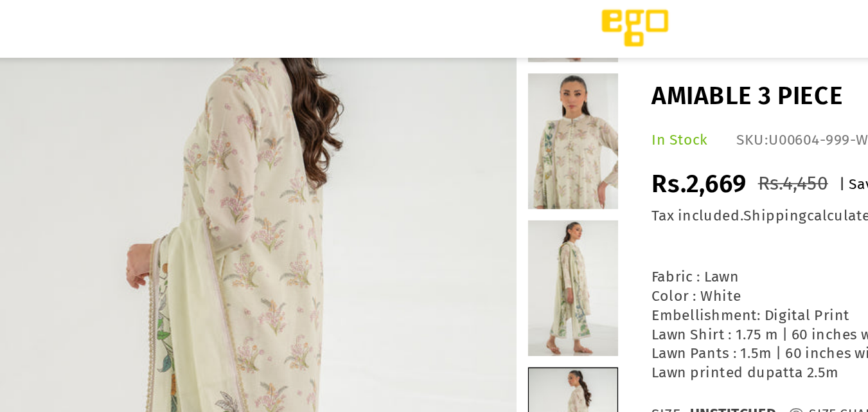
scroll to position [102, 0]
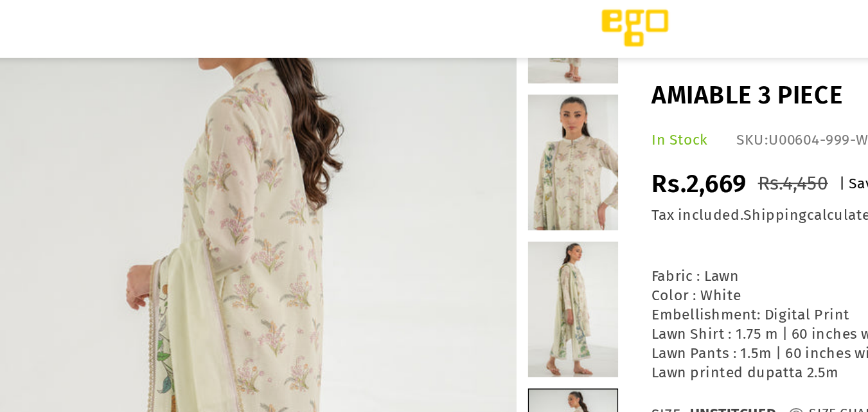
click at [392, 111] on link at bounding box center [398, 92] width 51 height 77
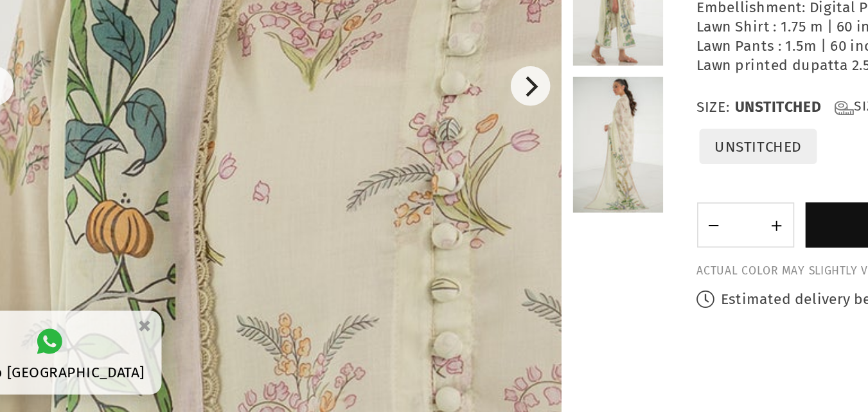
scroll to position [105, 0]
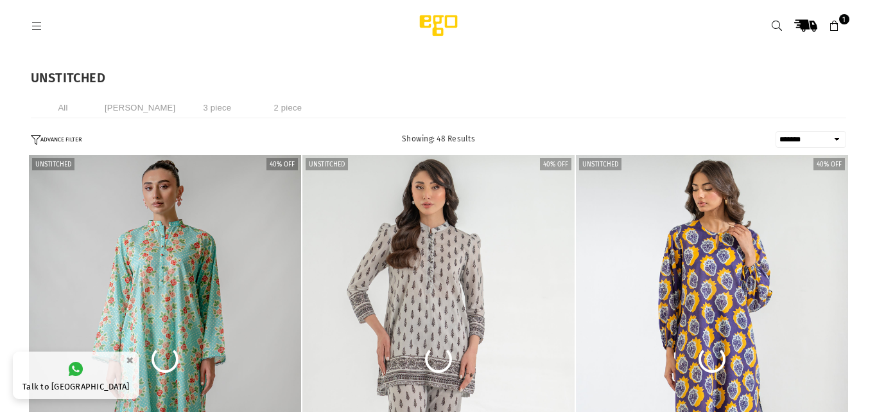
select select "**********"
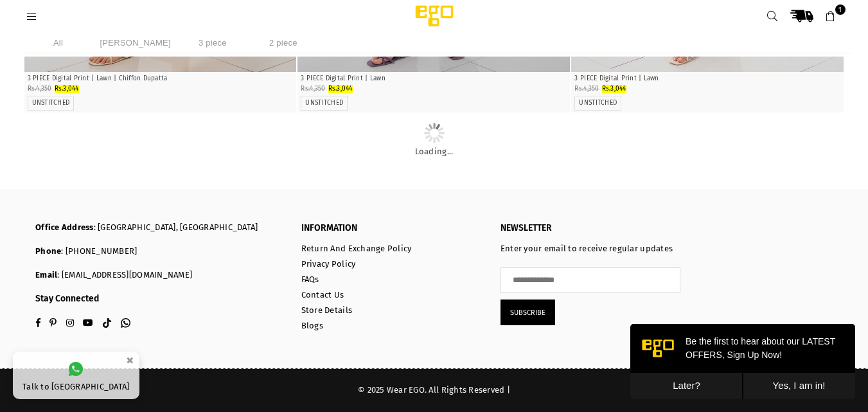
scroll to position [5098, 0]
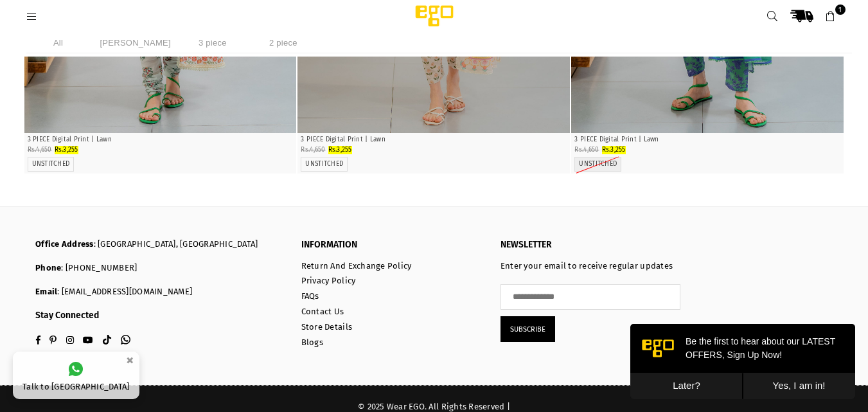
scroll to position [5868, 0]
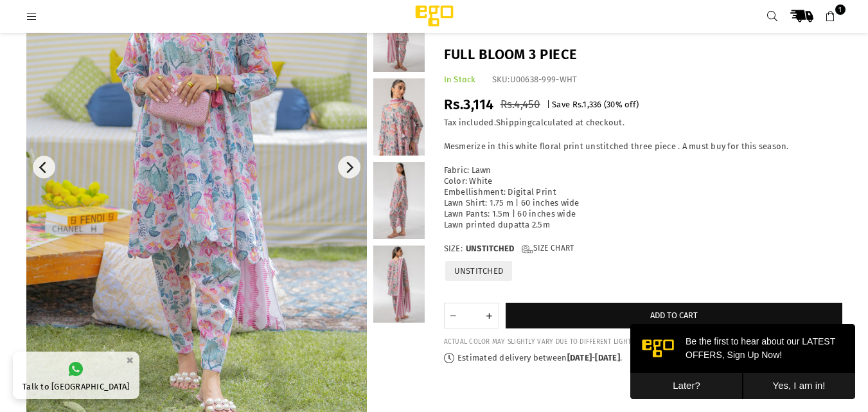
click at [389, 256] on link at bounding box center [398, 283] width 51 height 77
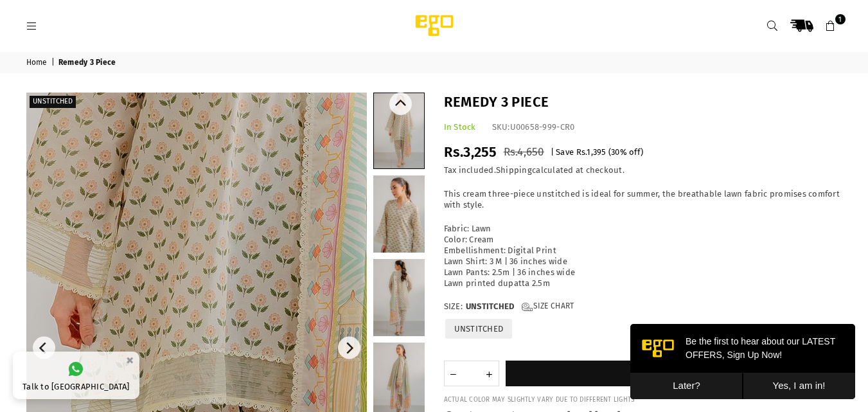
click at [389, 316] on link at bounding box center [398, 297] width 51 height 77
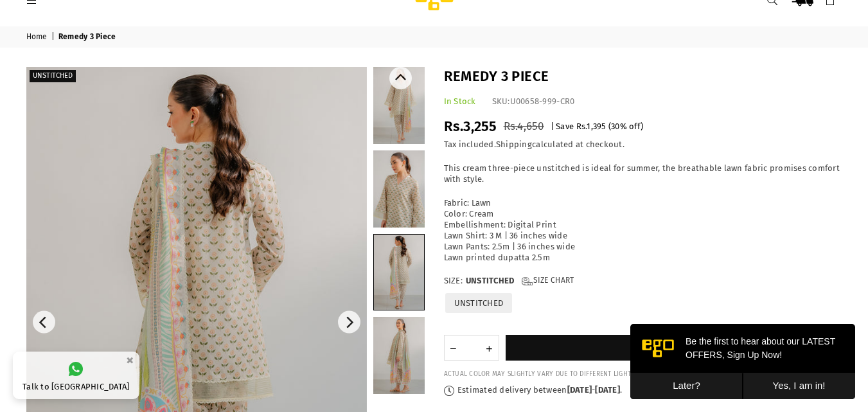
scroll to position [77, 0]
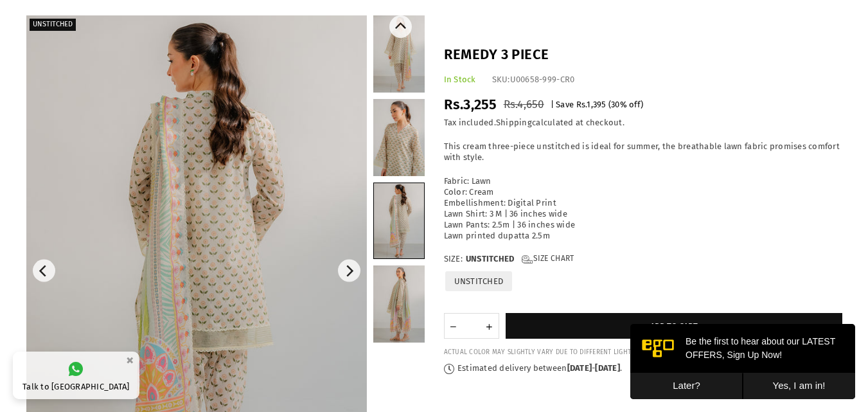
click at [389, 316] on link at bounding box center [398, 303] width 51 height 77
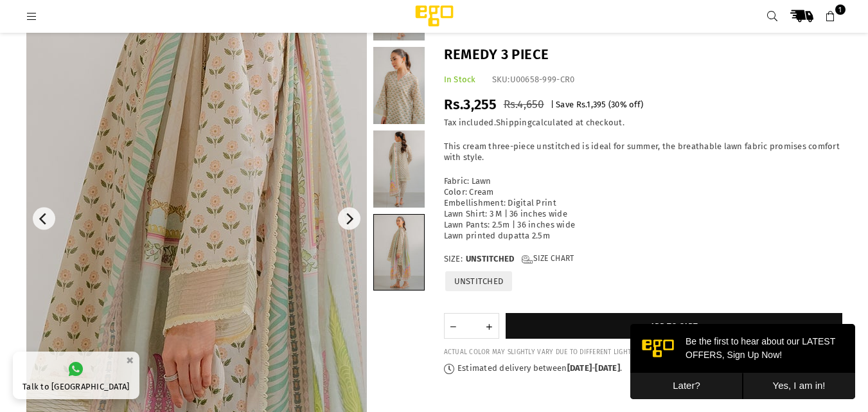
scroll to position [83, 0]
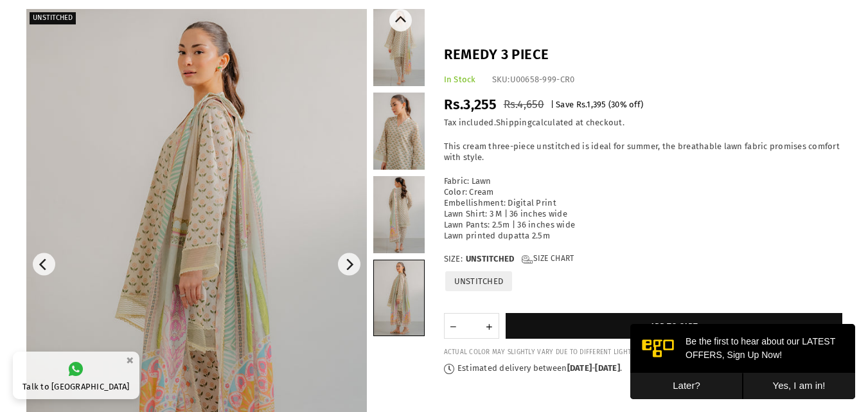
click at [395, 190] on link at bounding box center [398, 214] width 51 height 77
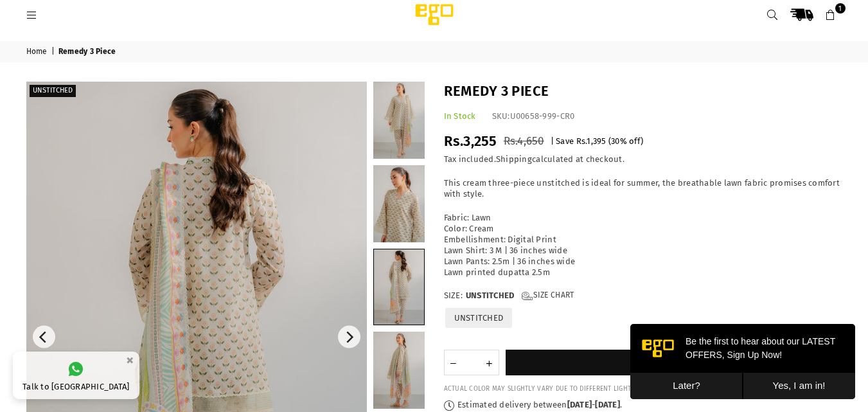
scroll to position [0, 0]
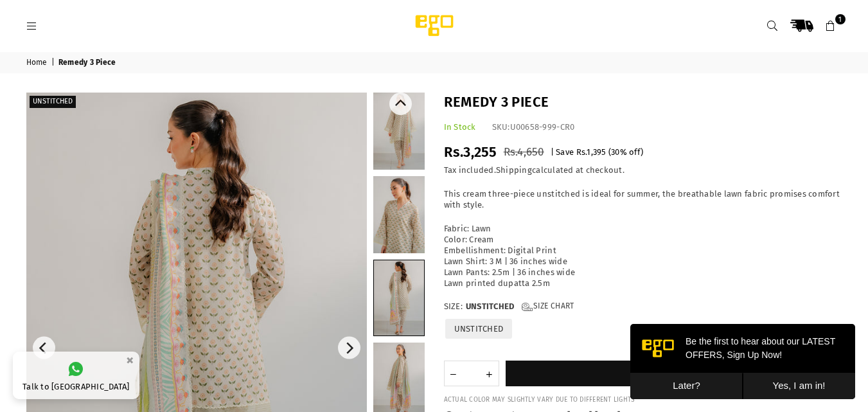
click at [408, 144] on link at bounding box center [398, 130] width 51 height 77
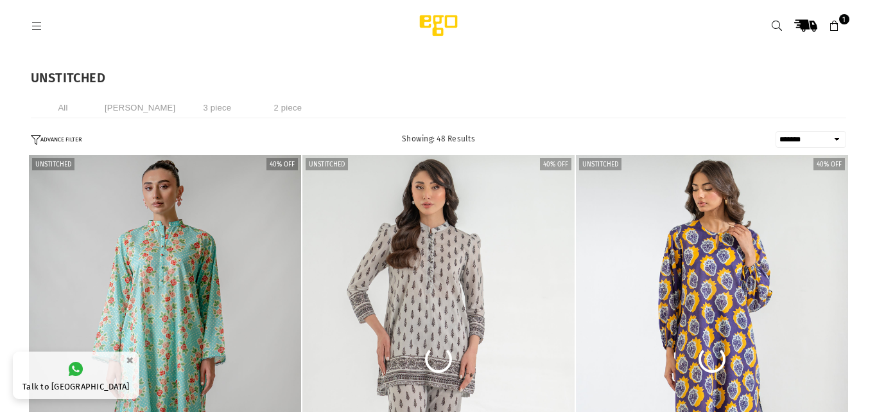
select select "**********"
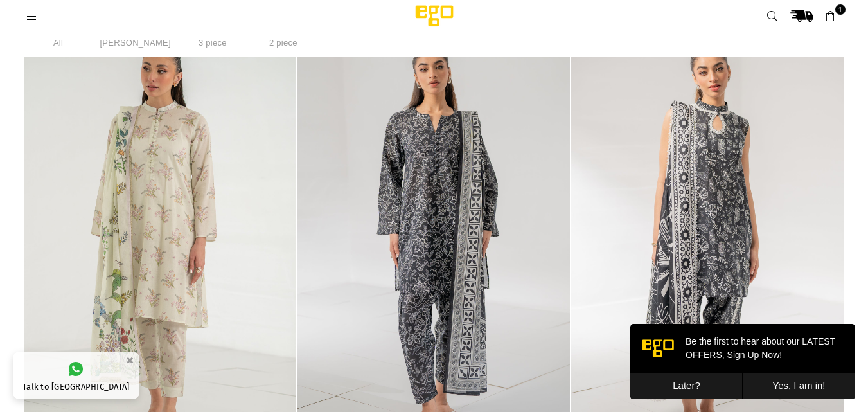
scroll to position [4562, 0]
click at [185, 187] on img "1 / 4" at bounding box center [160, 241] width 272 height 408
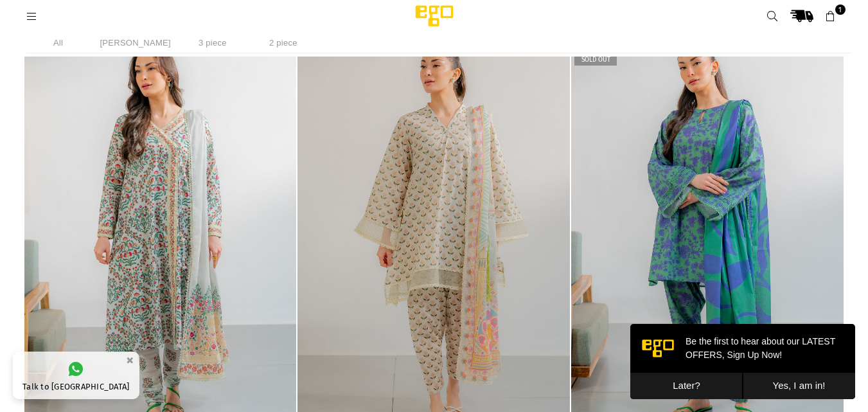
scroll to position [6891, 0]
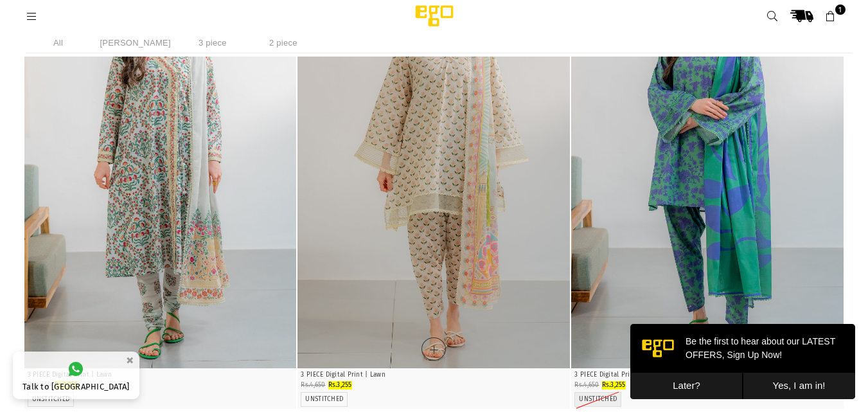
click at [507, 135] on img "1 / 4" at bounding box center [433, 164] width 272 height 408
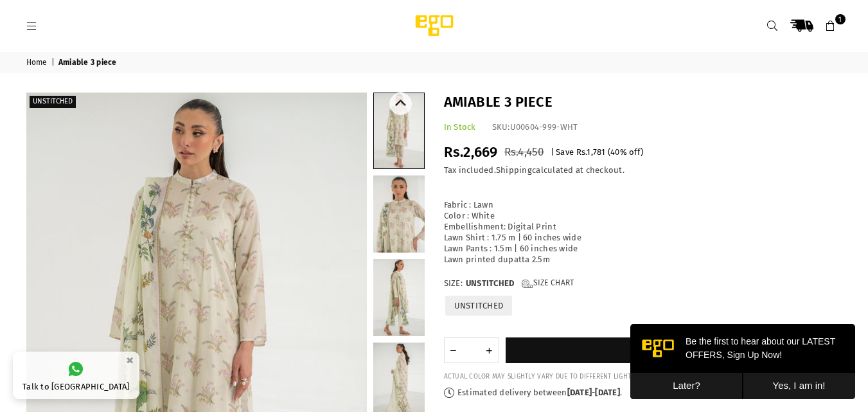
click at [397, 132] on link at bounding box center [399, 130] width 50 height 75
click at [405, 205] on link at bounding box center [398, 213] width 51 height 77
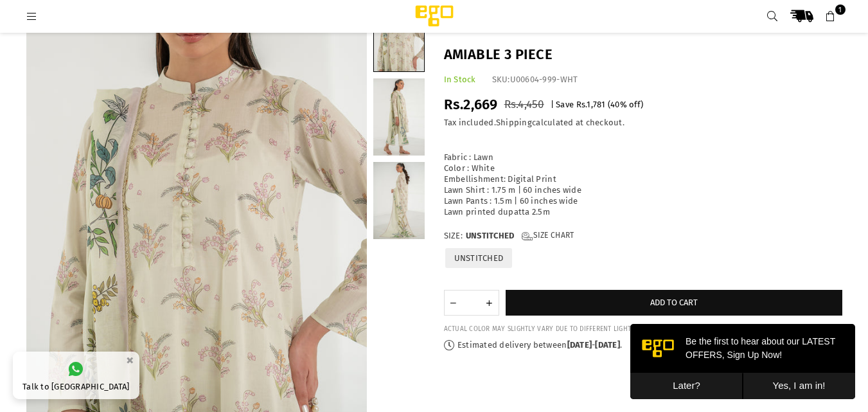
scroll to position [197, 0]
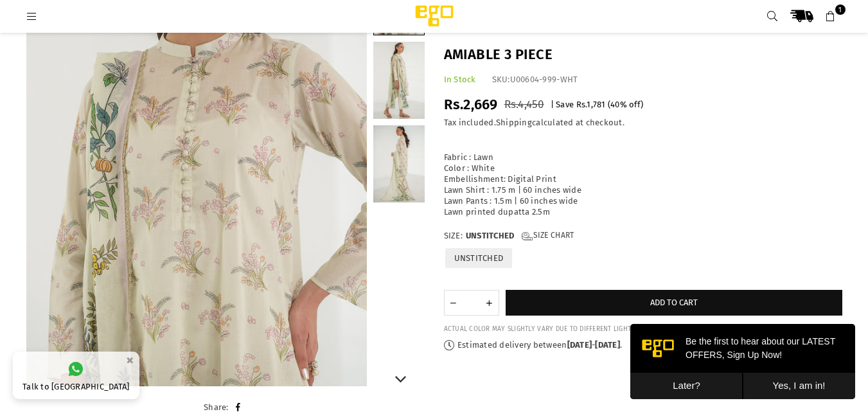
click at [373, 176] on link at bounding box center [398, 163] width 51 height 77
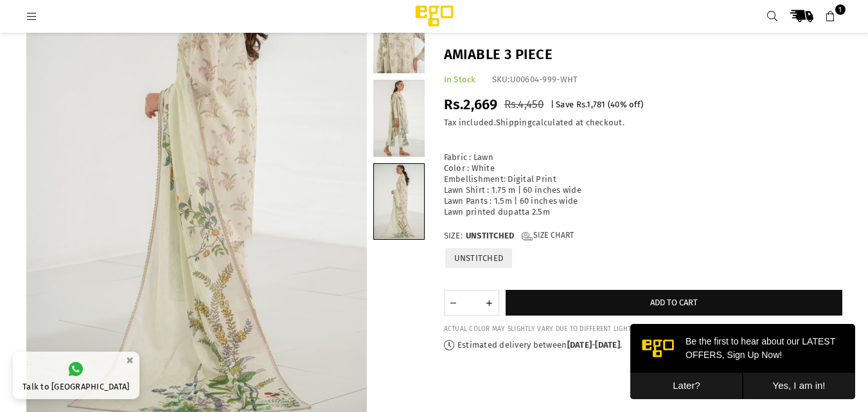
scroll to position [157, 0]
click at [419, 145] on link at bounding box center [398, 120] width 51 height 77
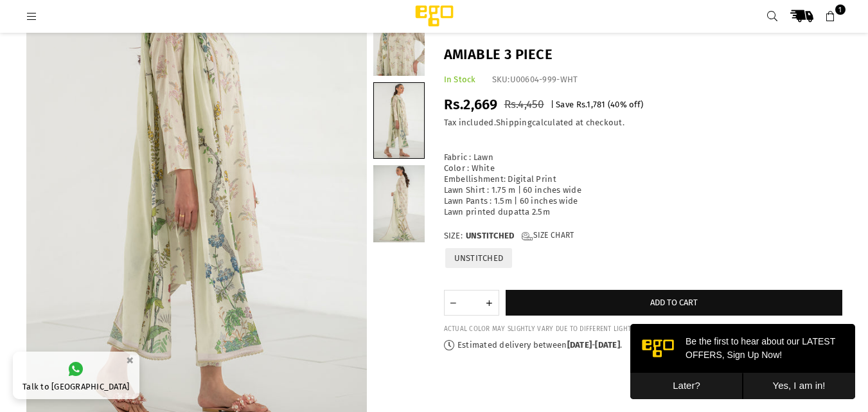
click at [403, 68] on link at bounding box center [398, 37] width 51 height 77
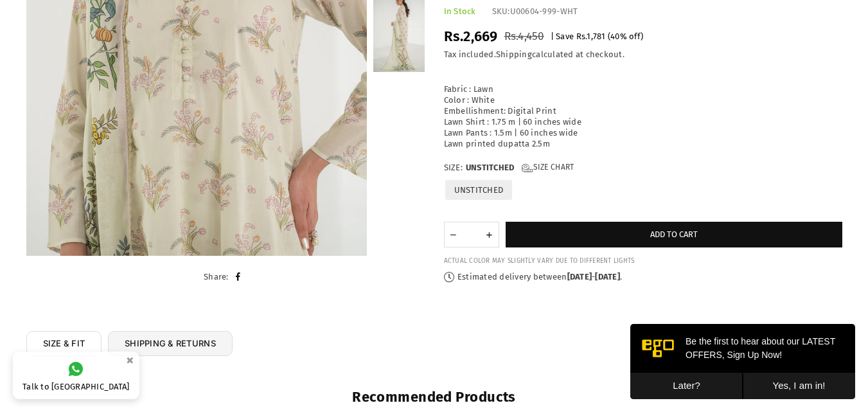
scroll to position [0, 0]
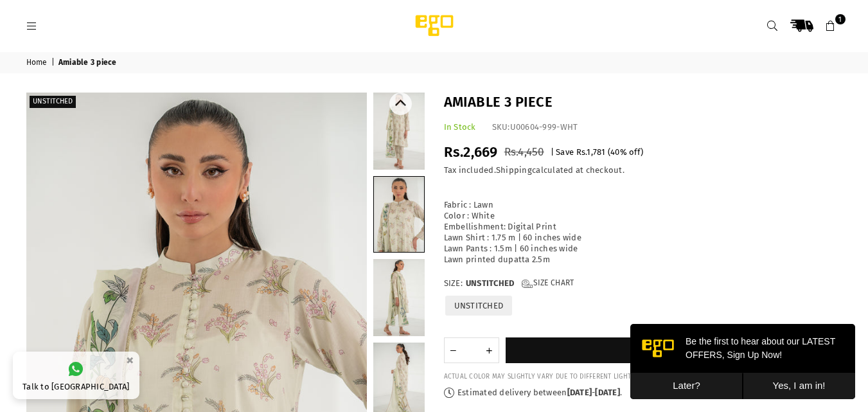
click at [401, 146] on link at bounding box center [398, 130] width 51 height 77
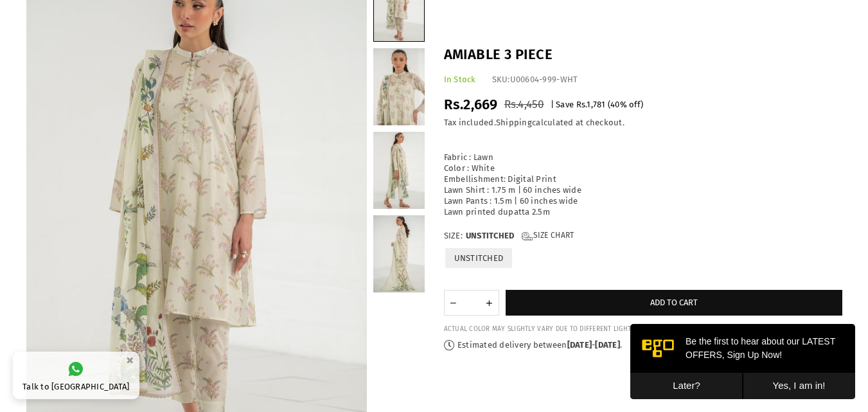
scroll to position [60, 0]
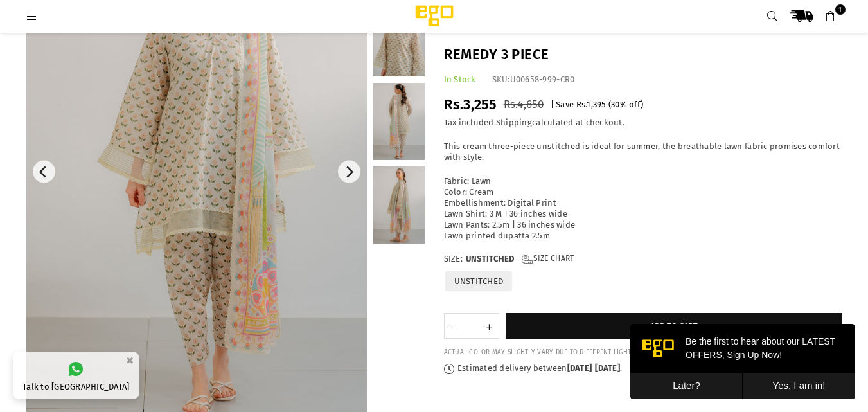
click at [390, 146] on link at bounding box center [398, 121] width 51 height 77
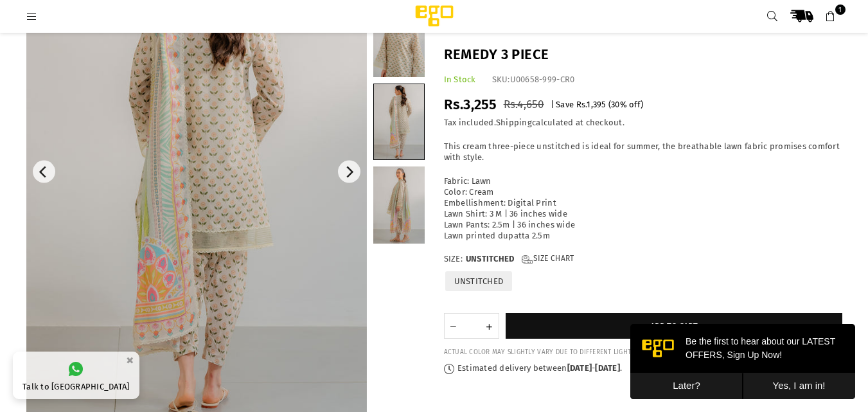
click at [401, 205] on link at bounding box center [398, 204] width 51 height 77
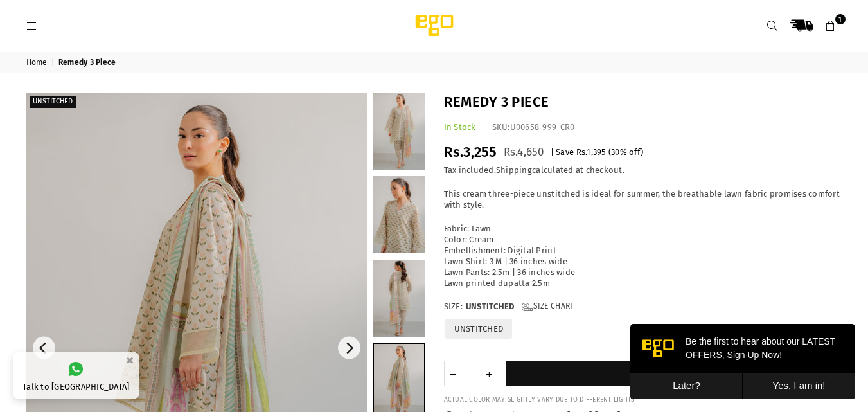
click at [428, 243] on div "Unstitched" at bounding box center [225, 362] width 417 height 541
click at [387, 147] on link at bounding box center [398, 130] width 51 height 77
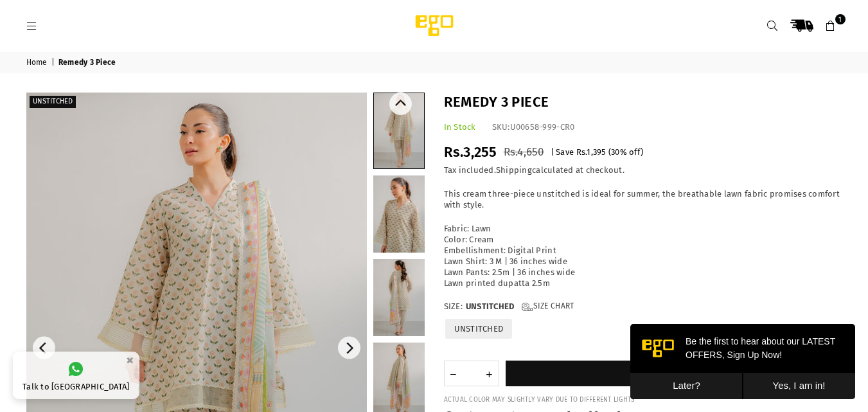
click at [389, 315] on link at bounding box center [398, 297] width 51 height 77
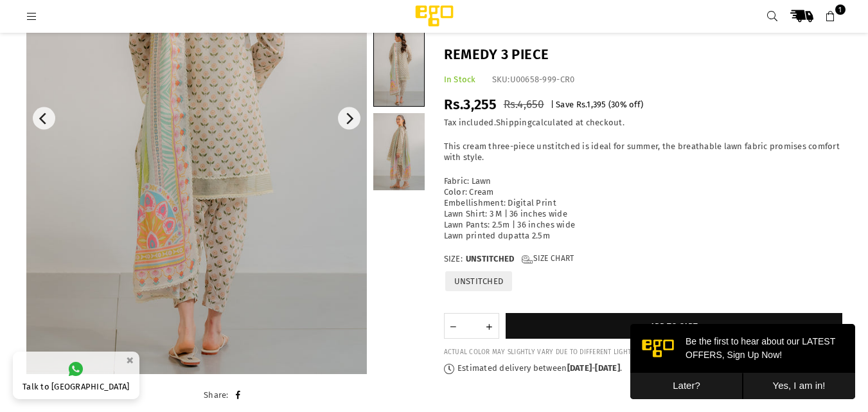
scroll to position [207, 0]
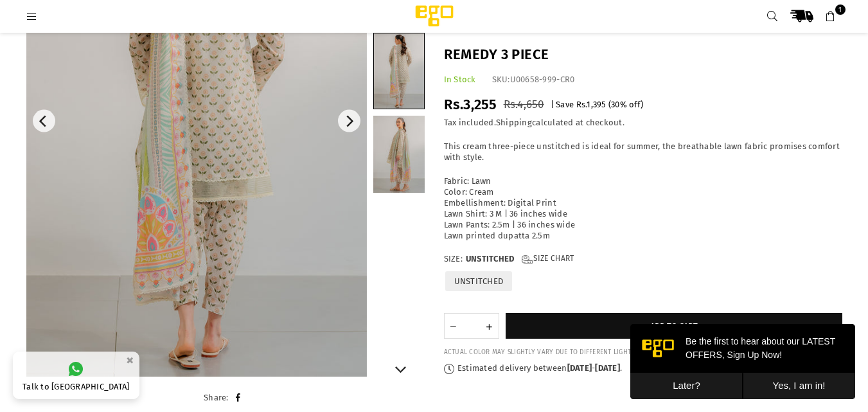
click at [411, 142] on link at bounding box center [398, 154] width 51 height 77
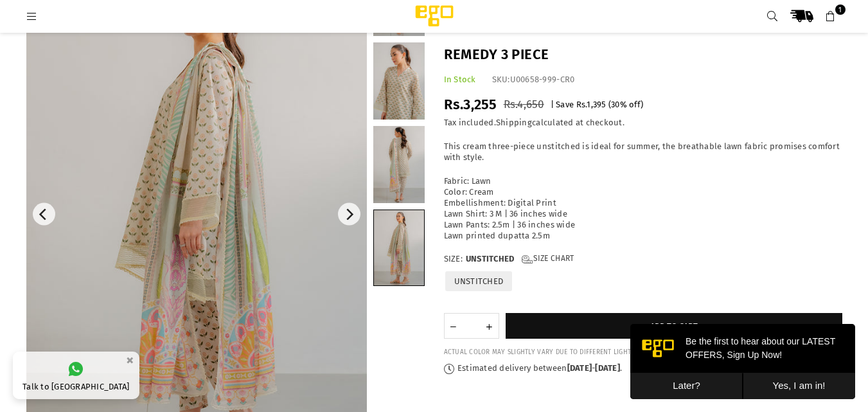
scroll to position [109, 0]
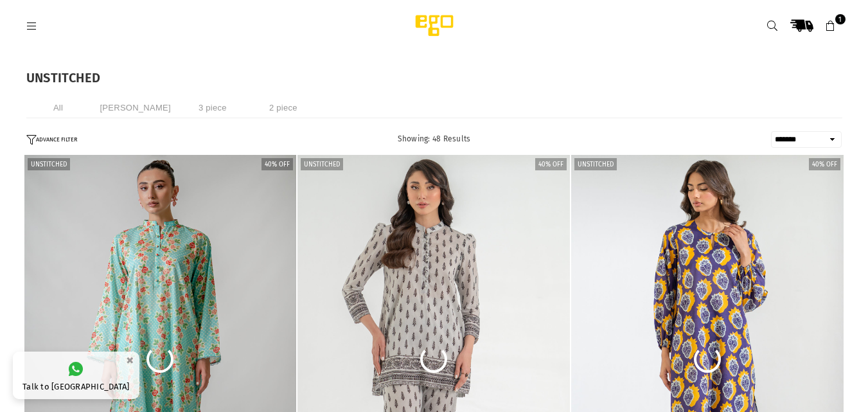
select select "**********"
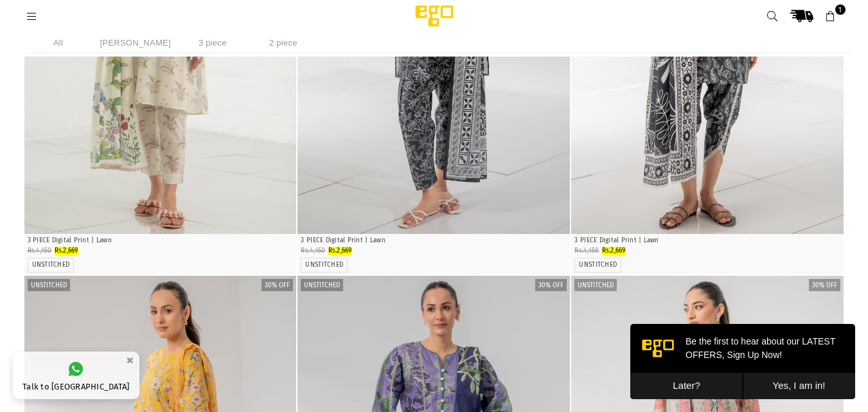
scroll to position [4462, 0]
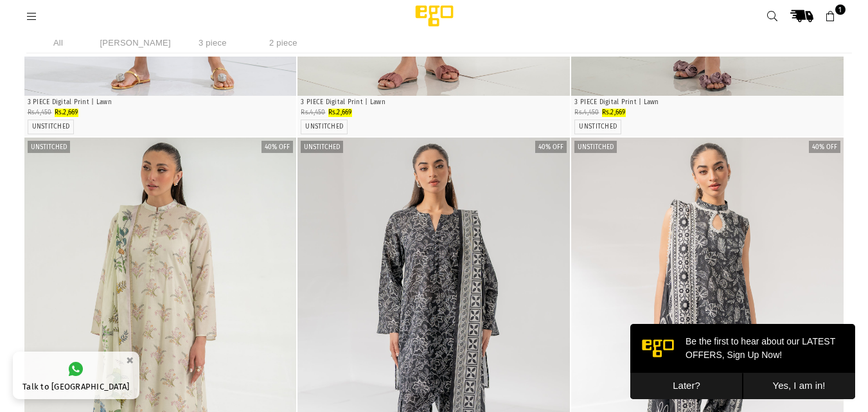
click at [116, 253] on img "1 / 4" at bounding box center [160, 341] width 272 height 408
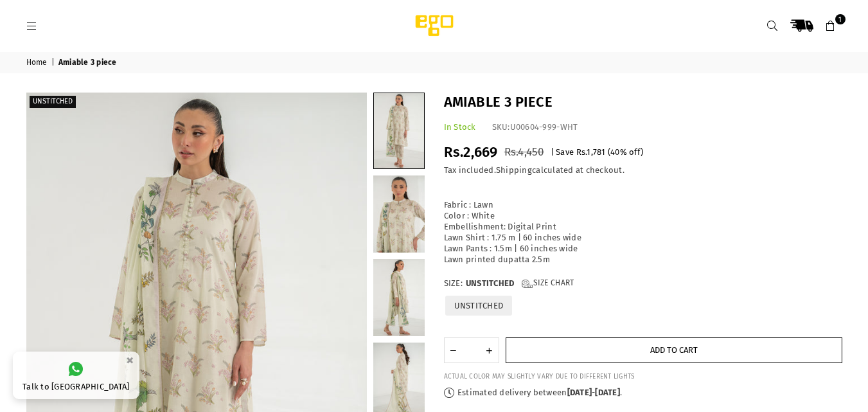
click at [576, 349] on button "Add to cart" at bounding box center [673, 350] width 336 height 26
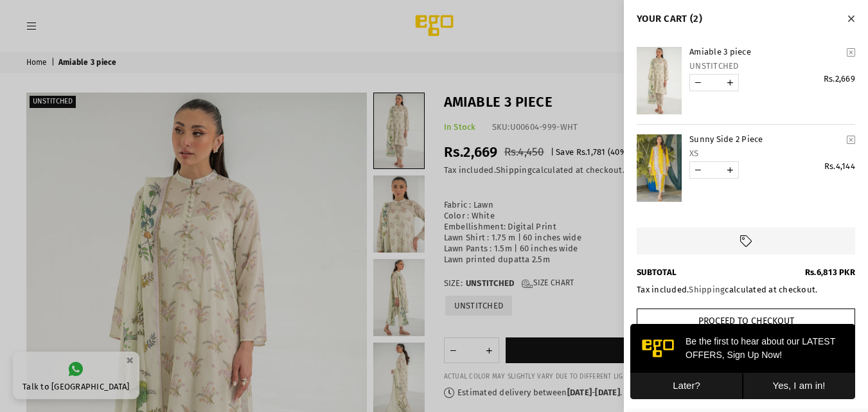
click at [685, 389] on button "Later?" at bounding box center [686, 385] width 112 height 26
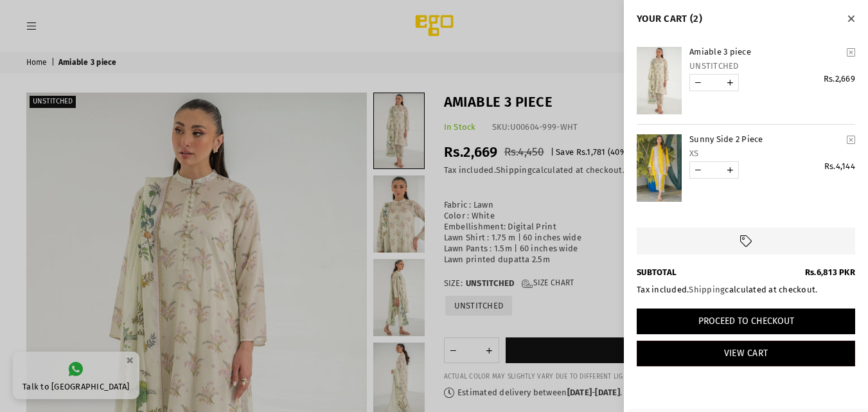
click at [734, 324] on button "Proceed to Checkout" at bounding box center [745, 321] width 218 height 26
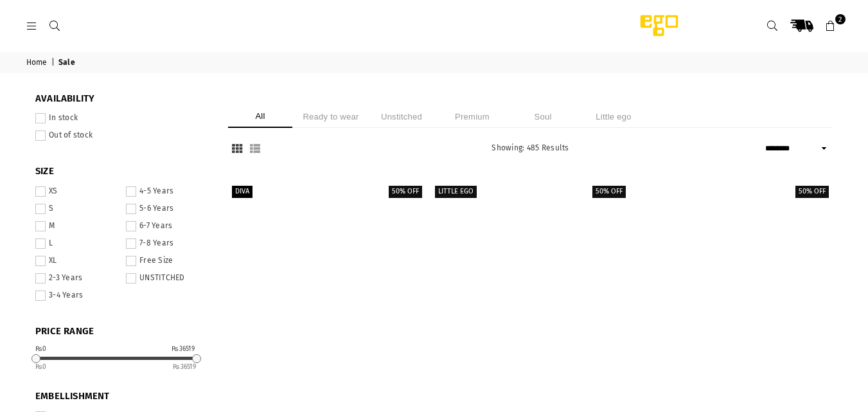
select select "******"
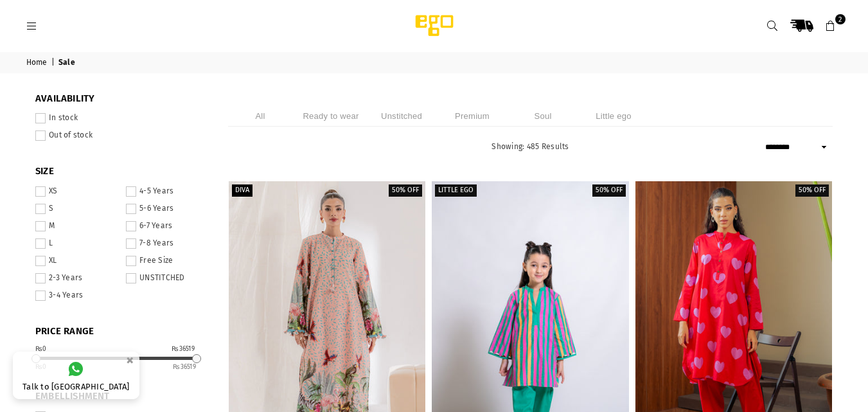
select select "******"
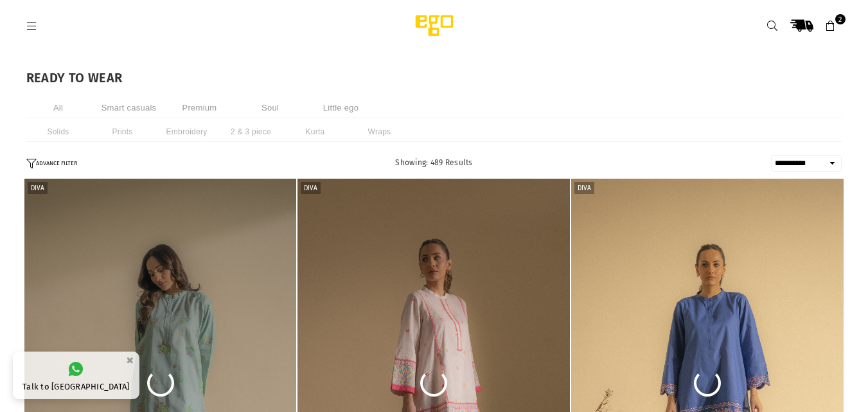
select select "**********"
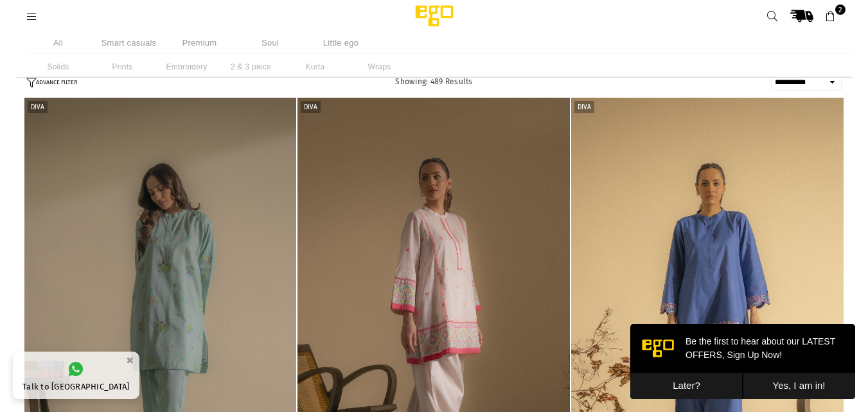
scroll to position [751, 0]
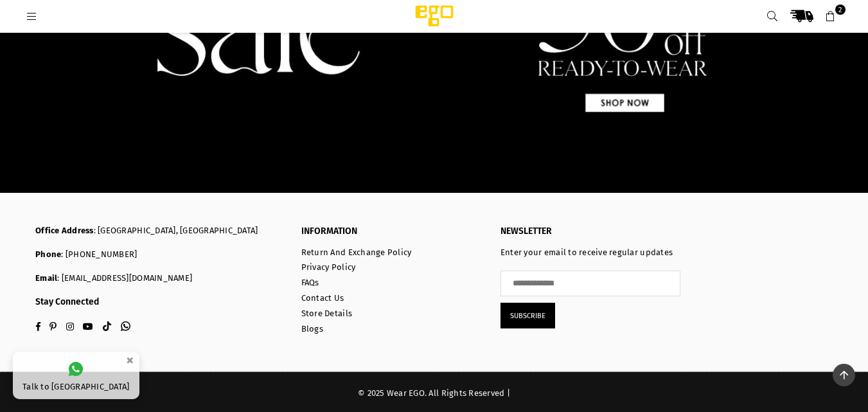
scroll to position [1319, 0]
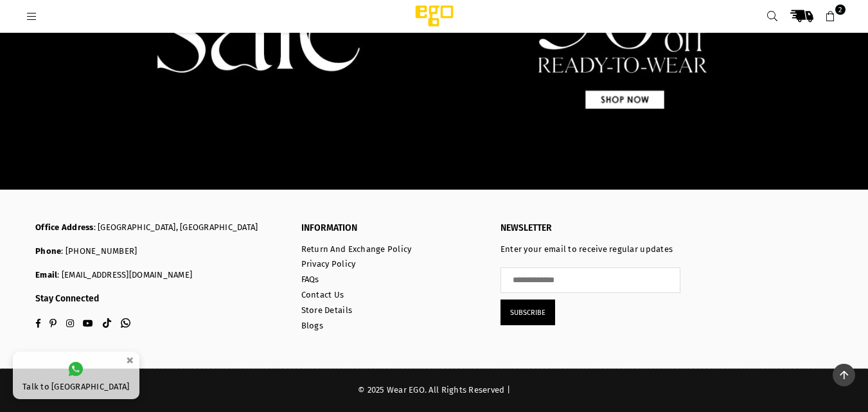
drag, startPoint x: 873, startPoint y: 227, endPoint x: 877, endPoint y: 334, distance: 107.3
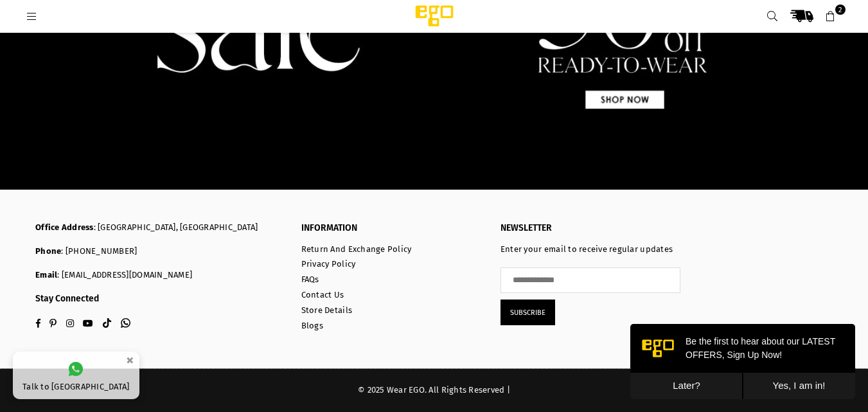
scroll to position [0, 0]
